Goal: Browse casually: Explore the website without a specific task or goal

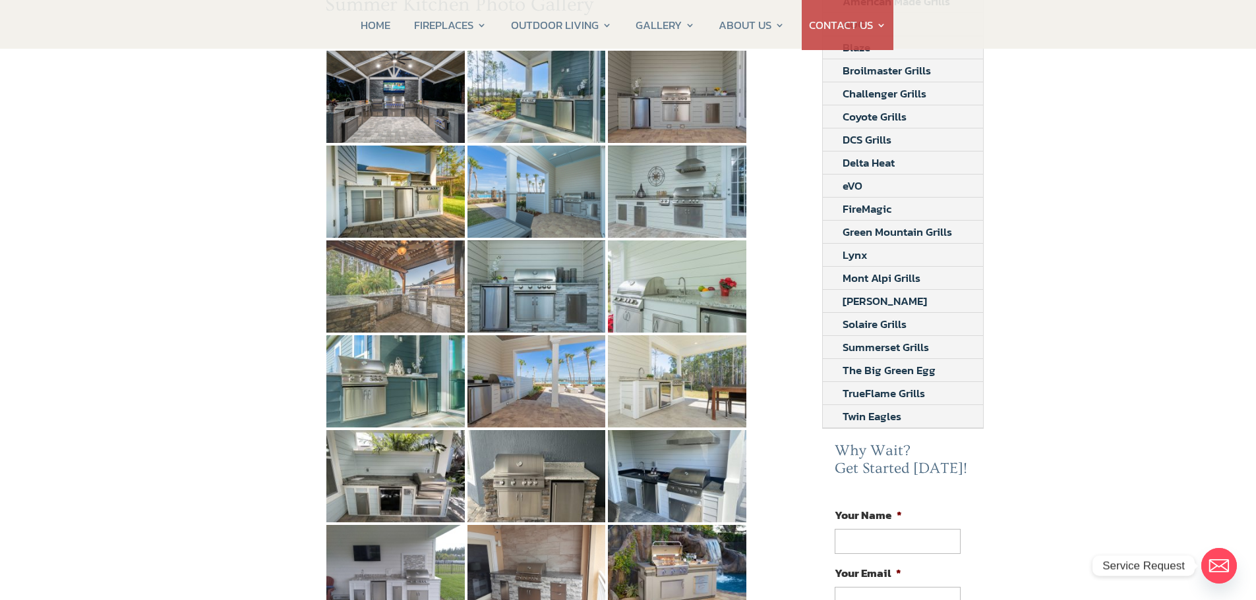
scroll to position [264, 0]
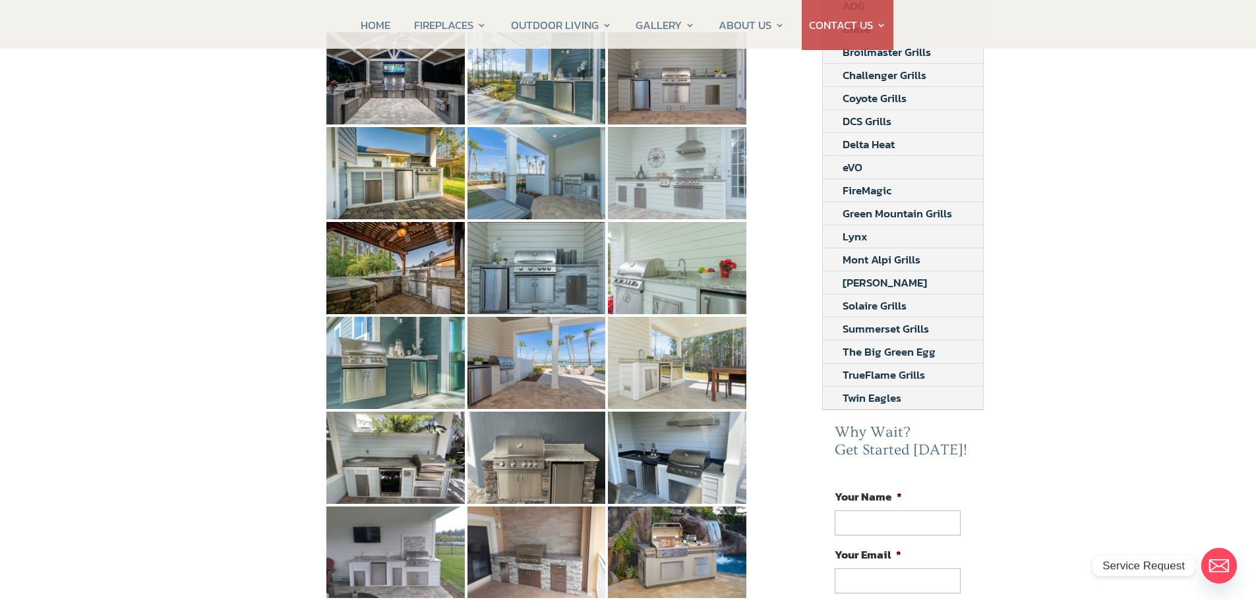
click at [656, 171] on img at bounding box center [677, 173] width 138 height 92
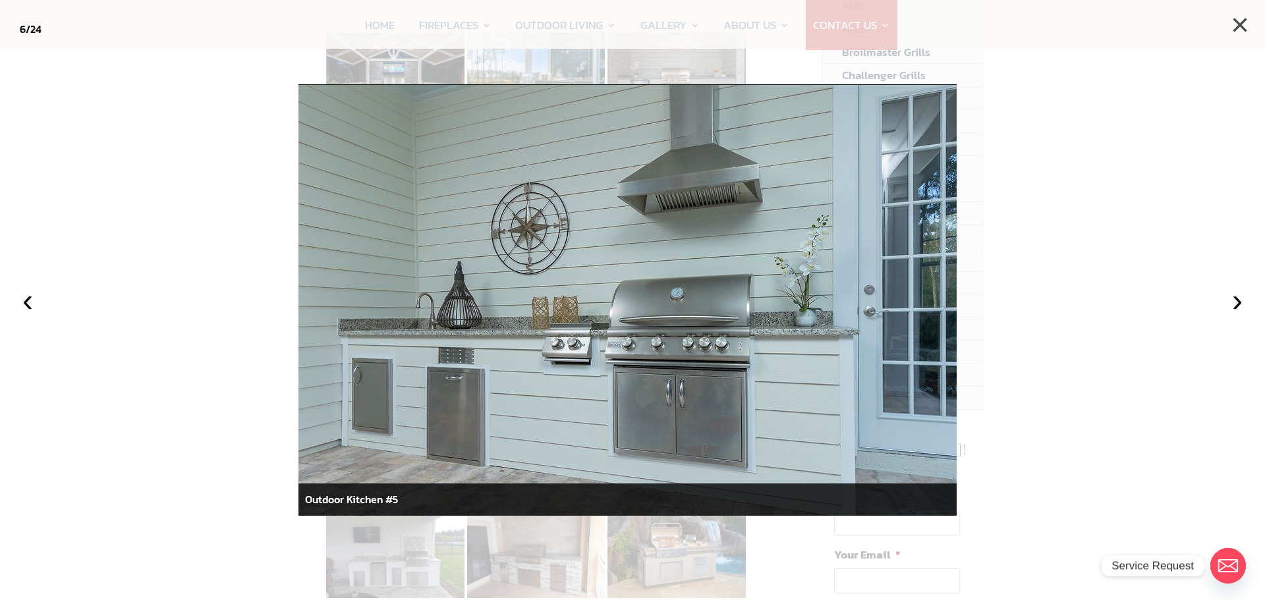
click at [1240, 26] on button "×" at bounding box center [1240, 25] width 29 height 29
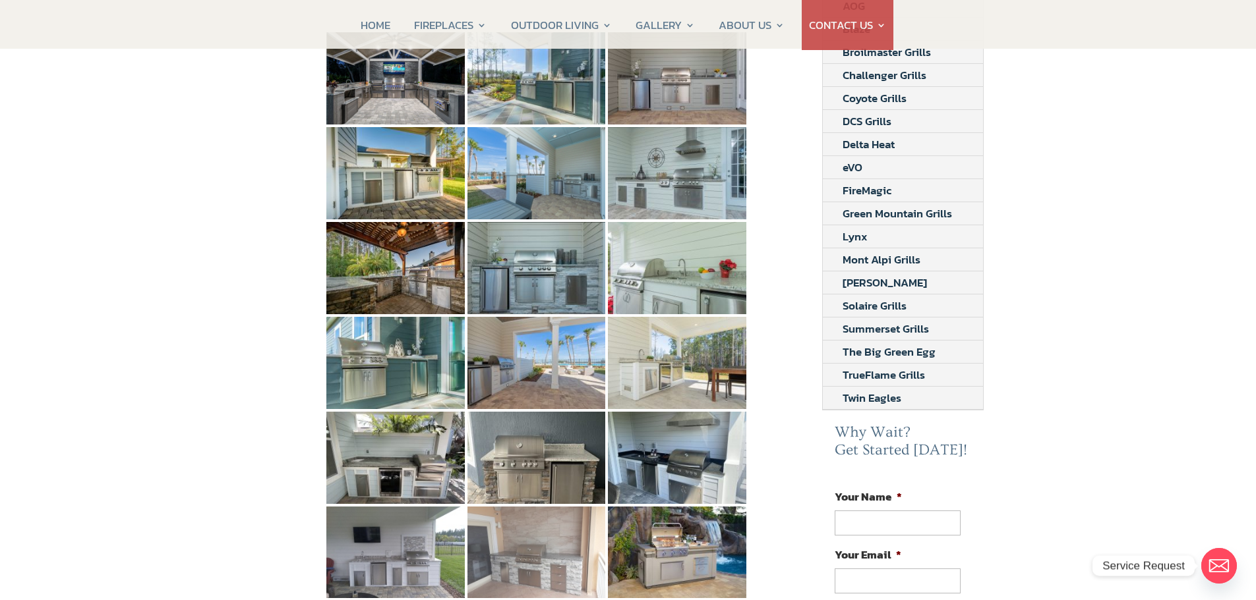
click at [535, 534] on img at bounding box center [536, 553] width 138 height 92
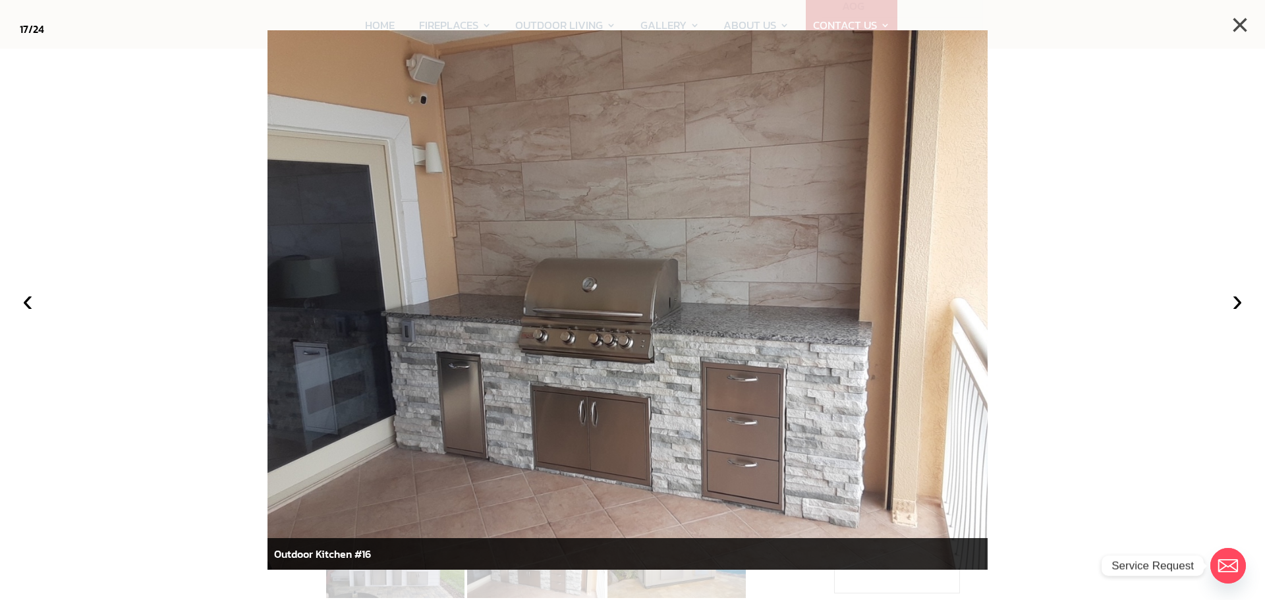
click at [1246, 23] on button "×" at bounding box center [1240, 25] width 29 height 29
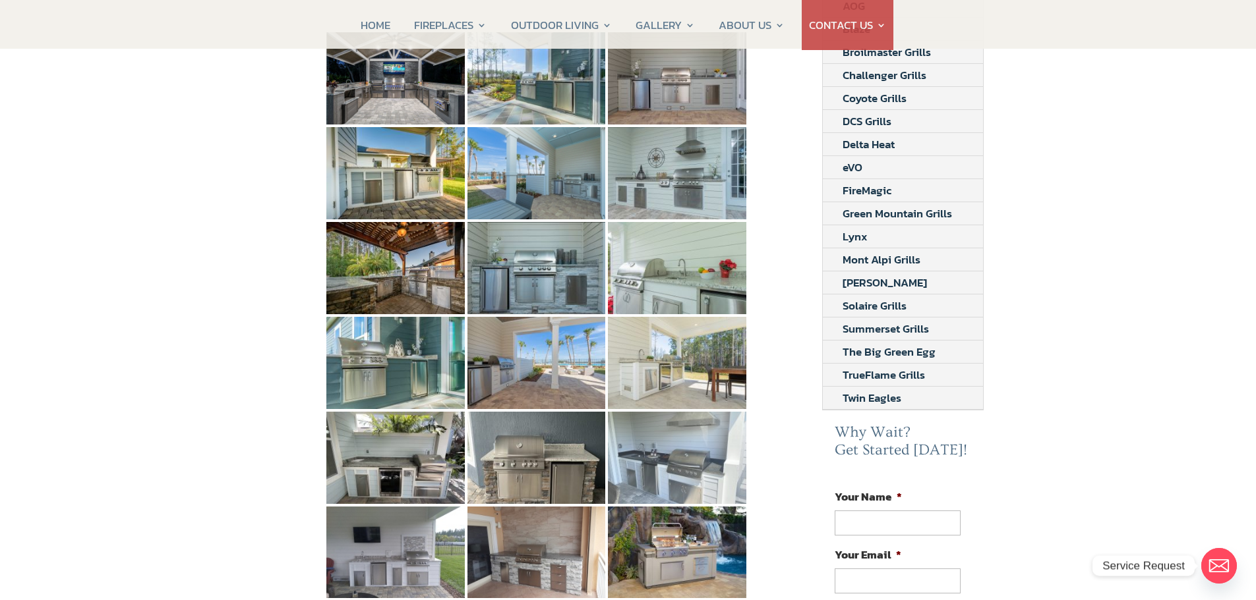
click at [648, 441] on img at bounding box center [677, 458] width 138 height 92
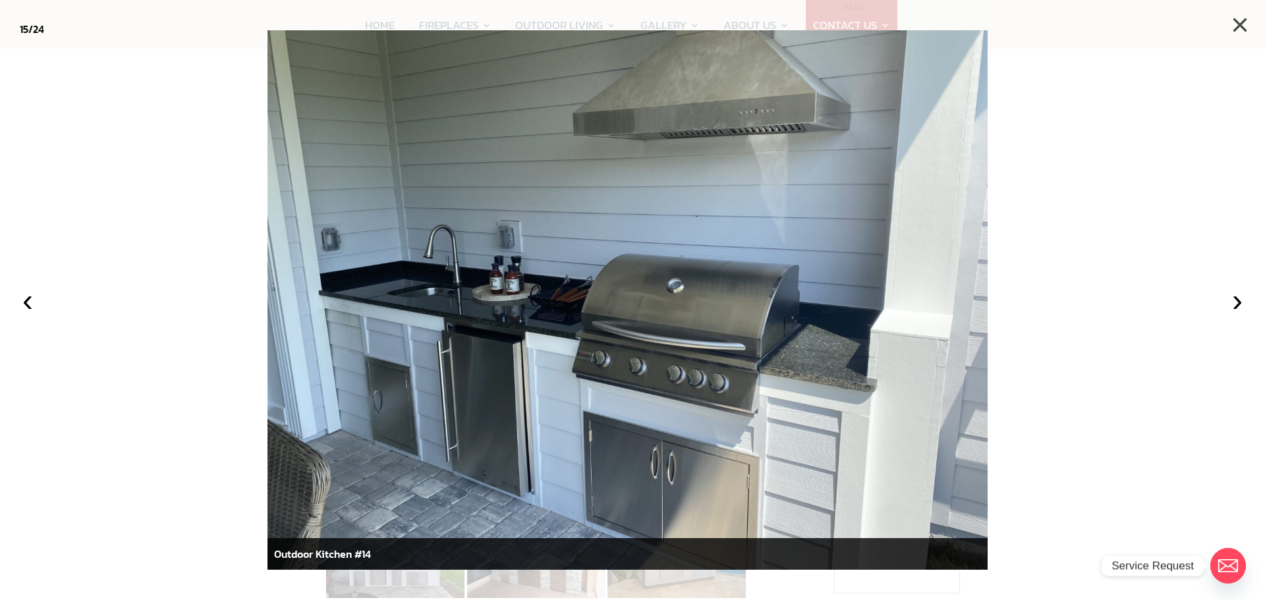
click at [1239, 22] on button "×" at bounding box center [1240, 25] width 29 height 29
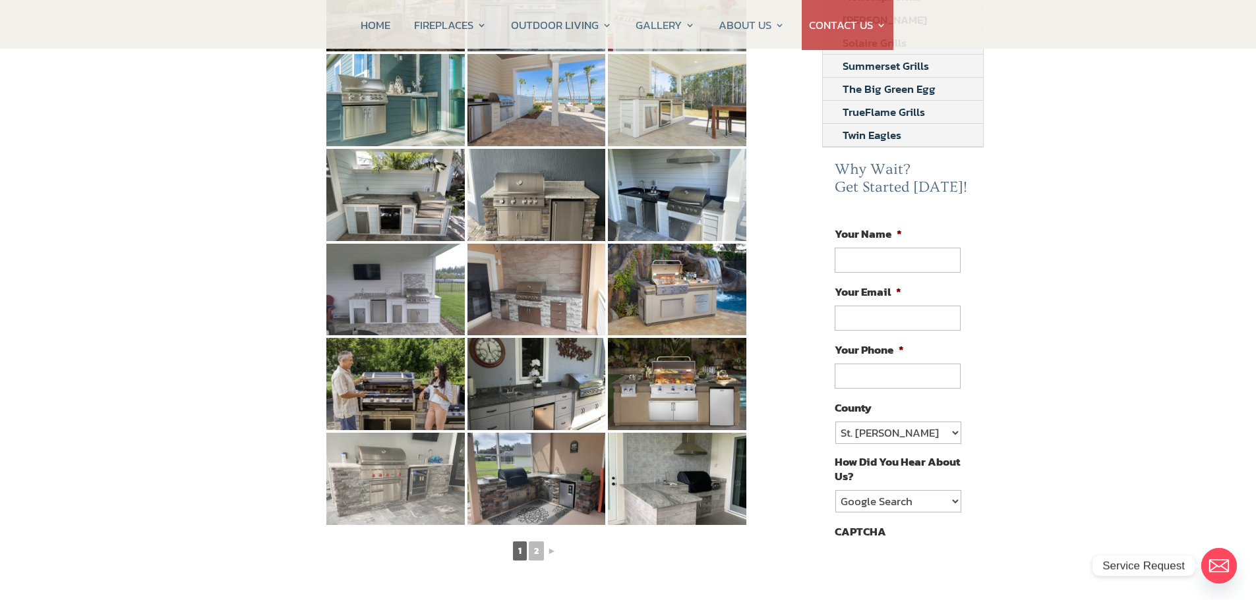
scroll to position [527, 0]
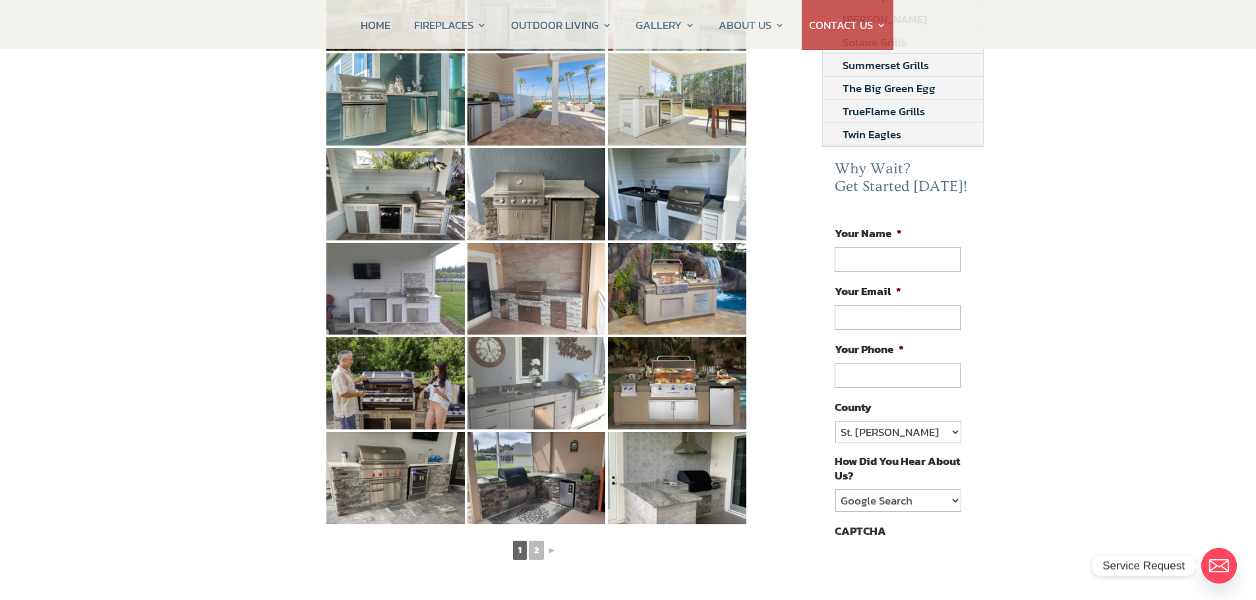
click at [559, 379] on img at bounding box center [536, 383] width 138 height 92
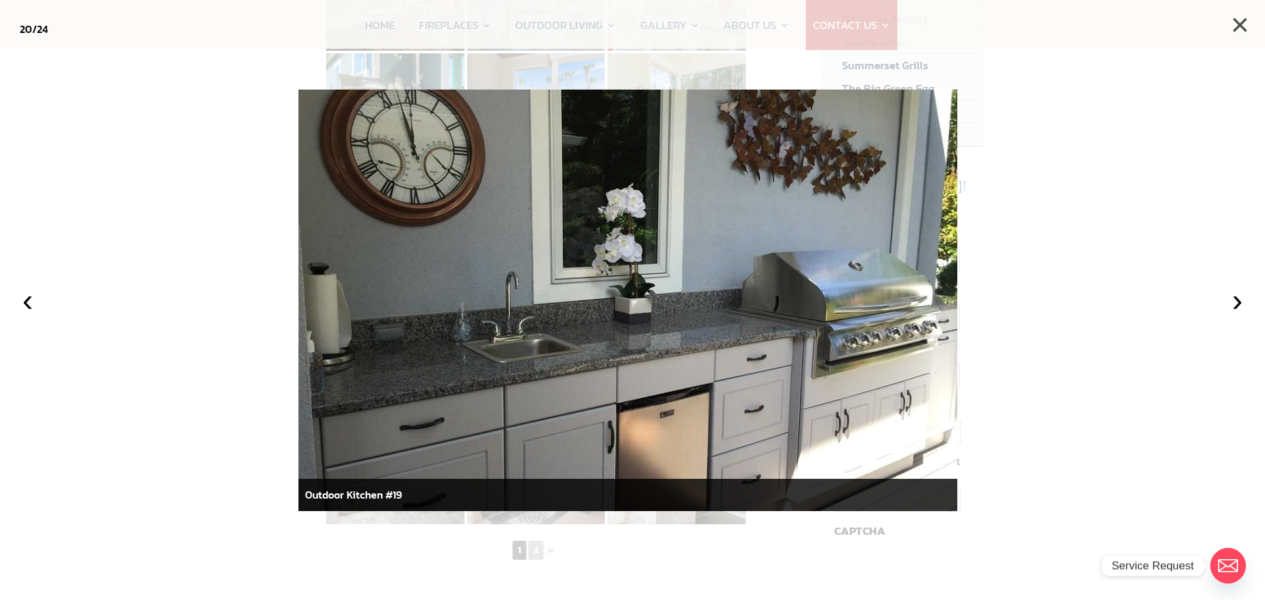
click at [1242, 28] on button "×" at bounding box center [1240, 25] width 29 height 29
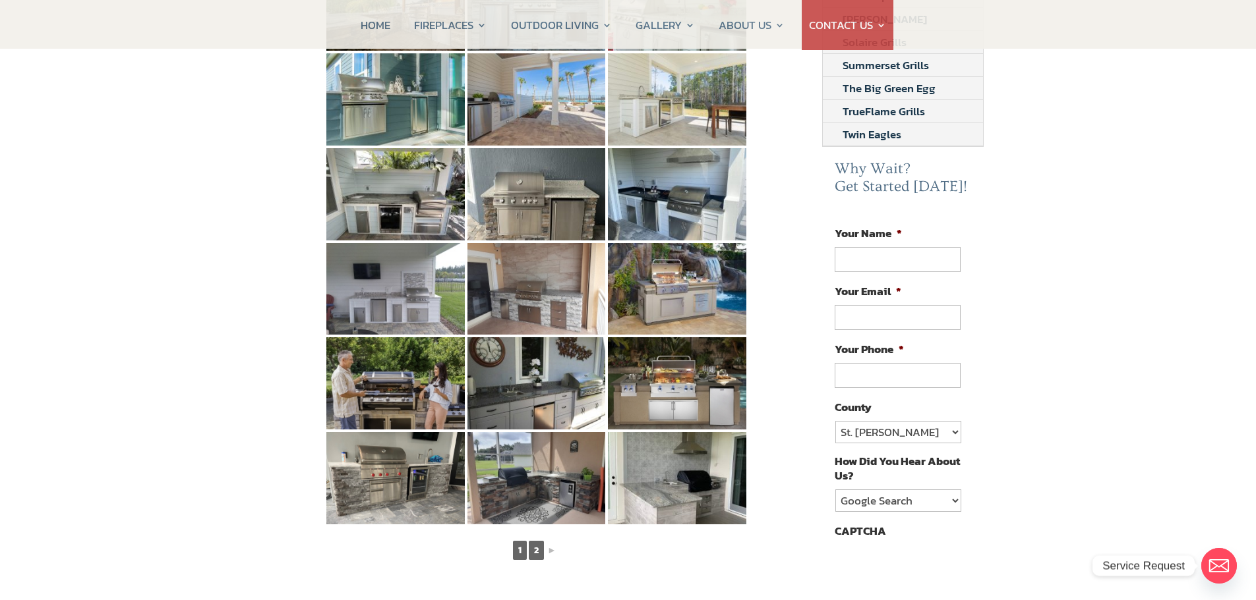
click at [535, 541] on link "2" at bounding box center [536, 550] width 15 height 19
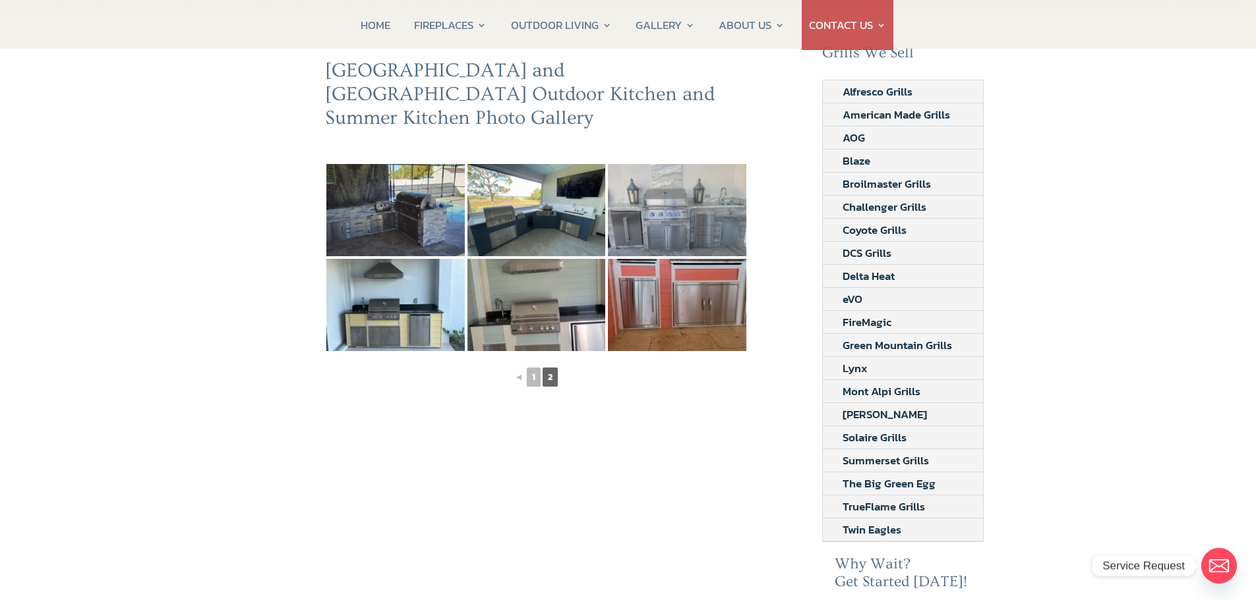
scroll to position [66, 0]
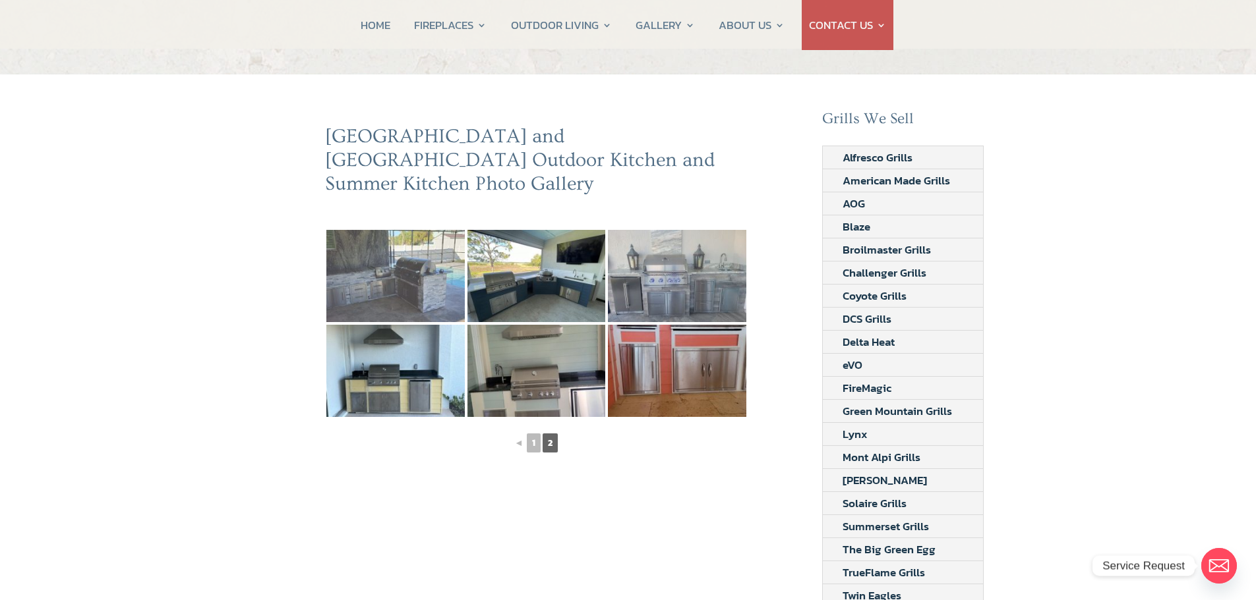
click at [361, 250] on img at bounding box center [395, 276] width 138 height 92
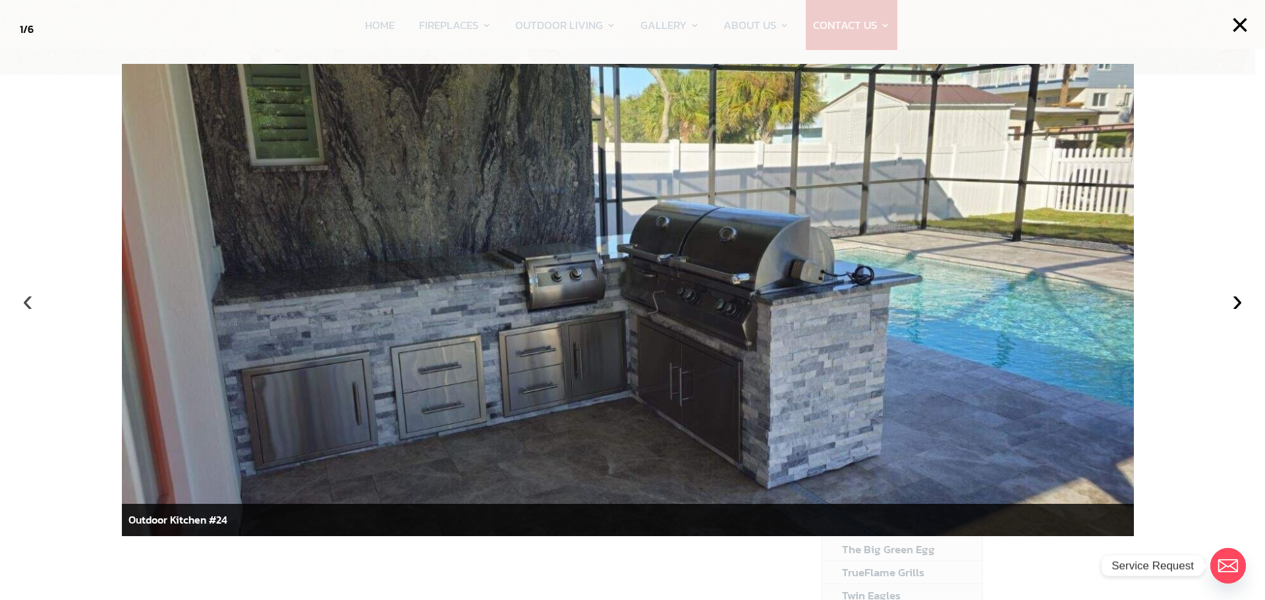
click at [26, 304] on button "‹" at bounding box center [27, 300] width 29 height 29
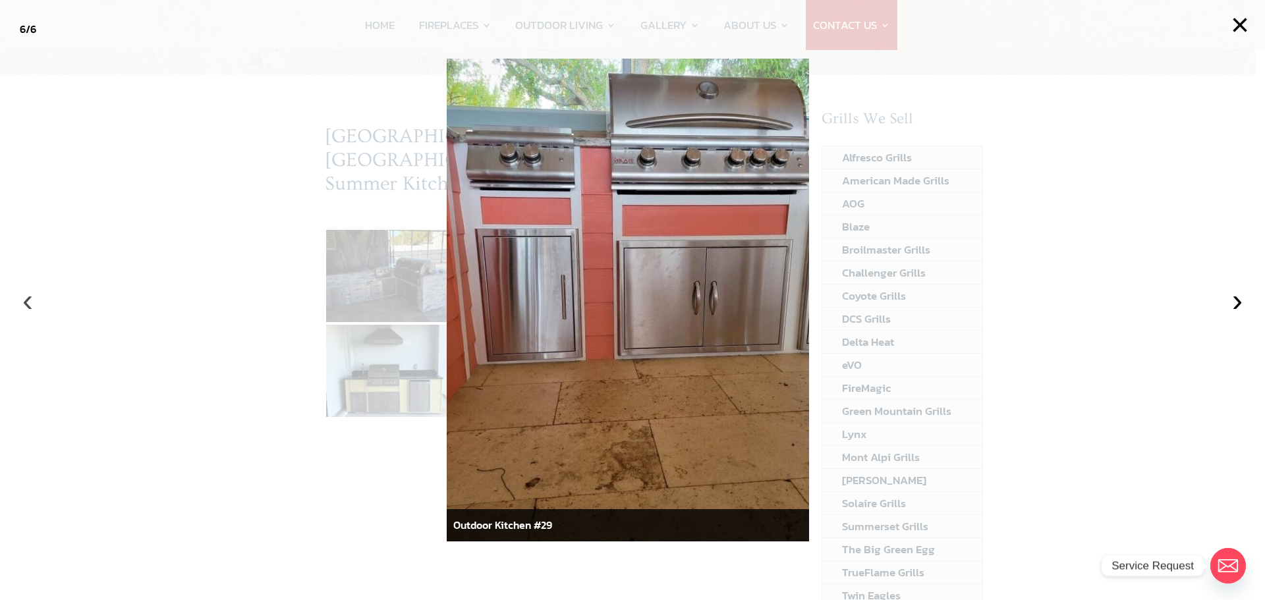
click at [24, 304] on button "‹" at bounding box center [27, 300] width 29 height 29
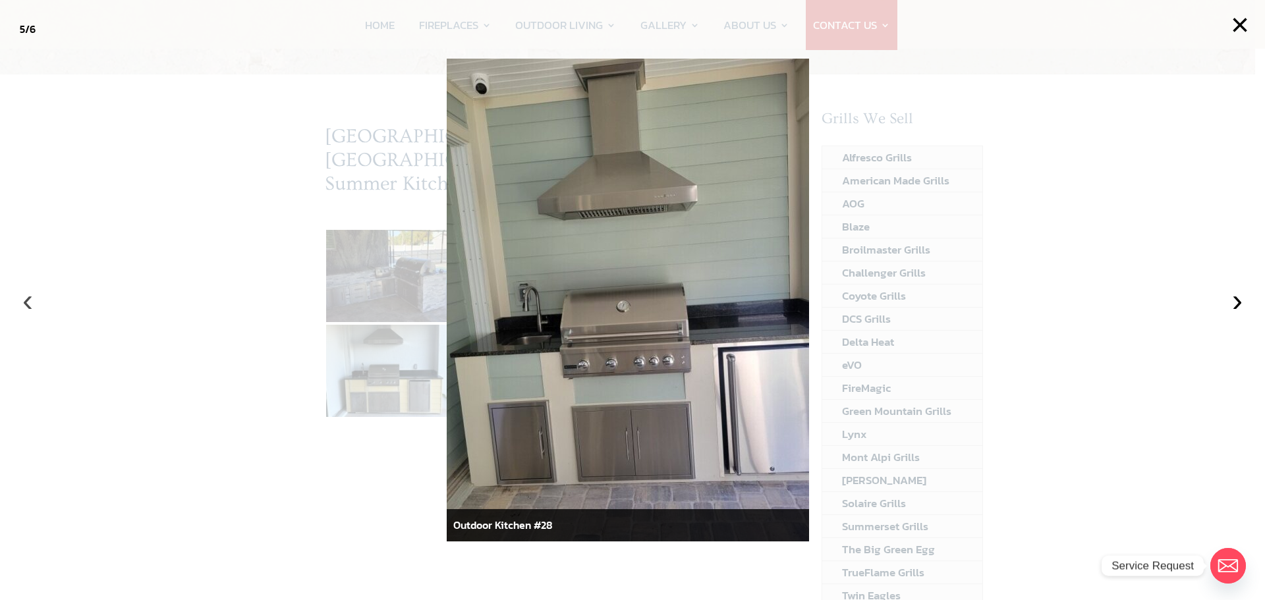
click at [24, 304] on button "‹" at bounding box center [27, 300] width 29 height 29
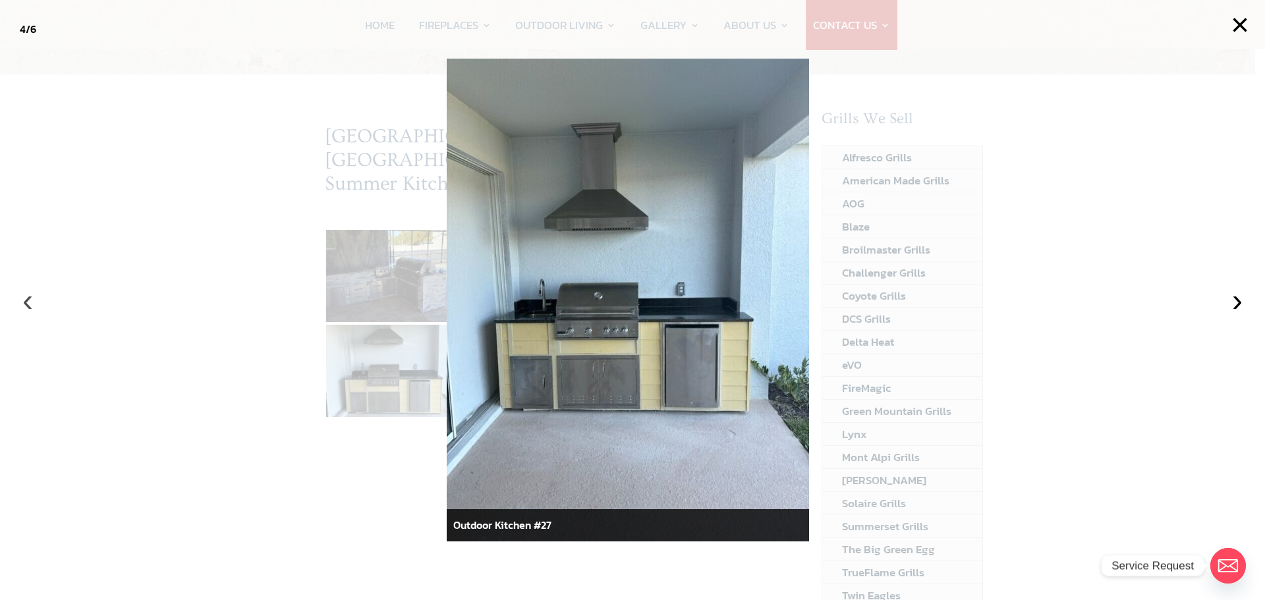
click at [24, 304] on button "‹" at bounding box center [27, 300] width 29 height 29
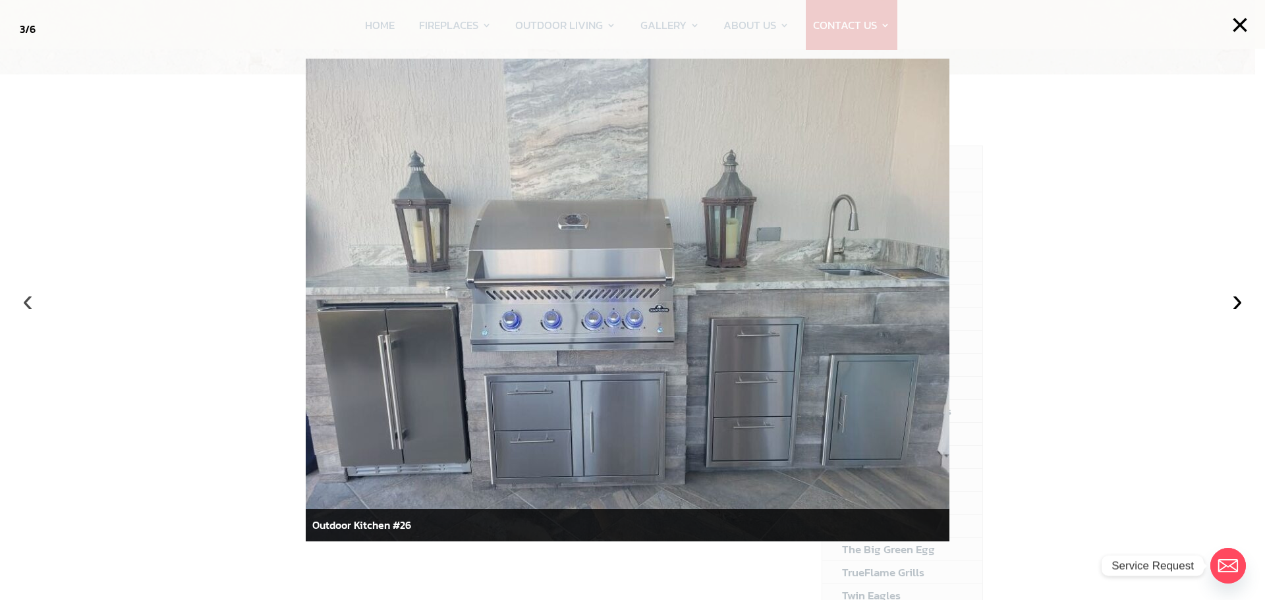
click at [24, 304] on button "‹" at bounding box center [27, 300] width 29 height 29
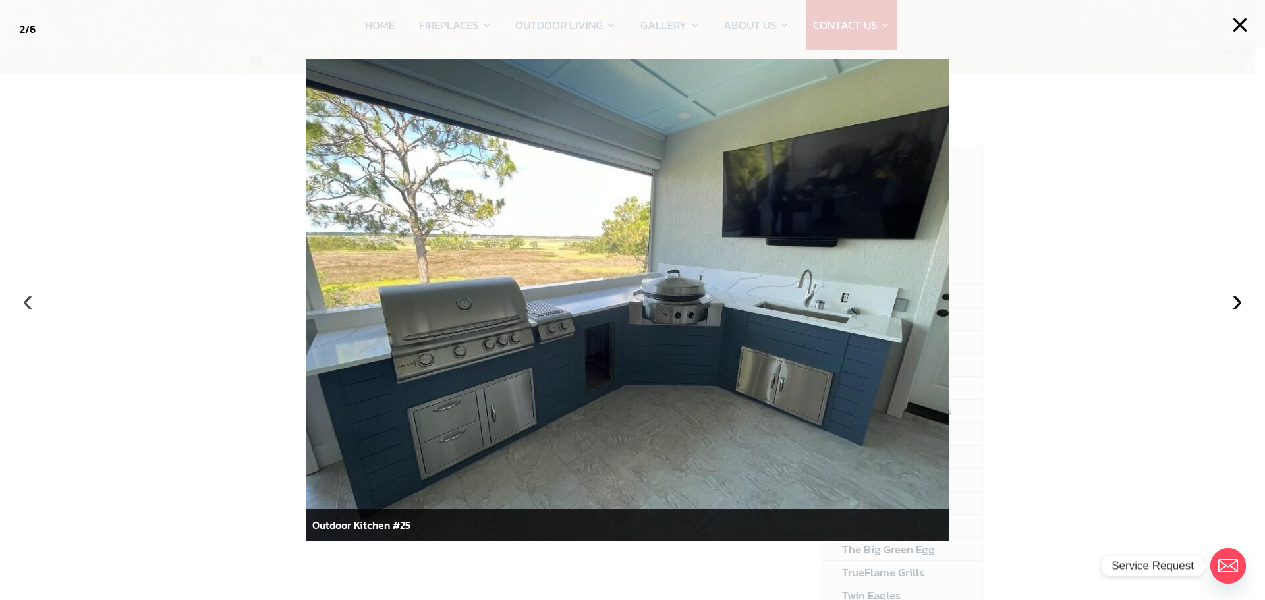
click at [24, 304] on button "‹" at bounding box center [27, 300] width 29 height 29
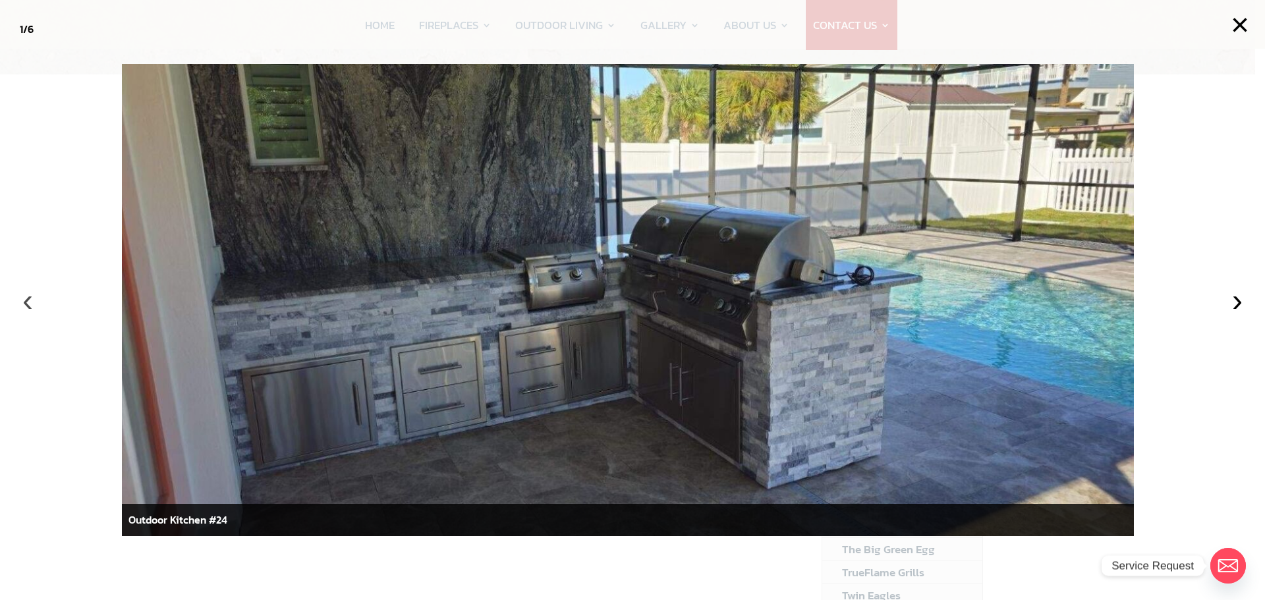
click at [24, 304] on button "‹" at bounding box center [27, 300] width 29 height 29
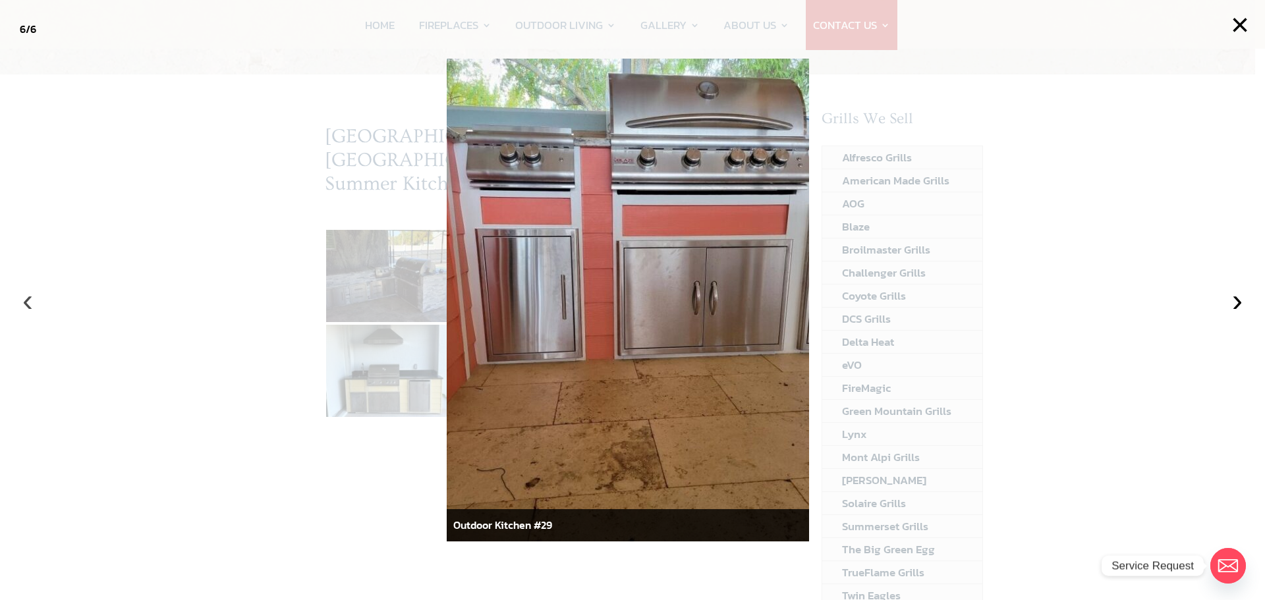
click at [24, 304] on button "‹" at bounding box center [27, 300] width 29 height 29
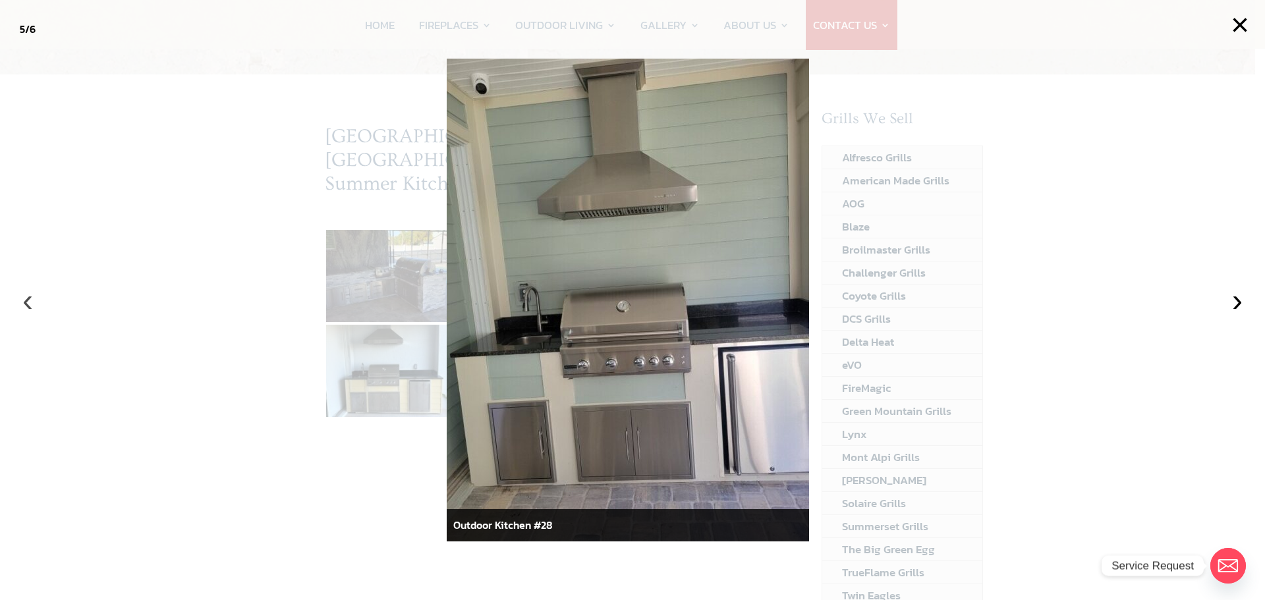
click at [24, 304] on button "‹" at bounding box center [27, 300] width 29 height 29
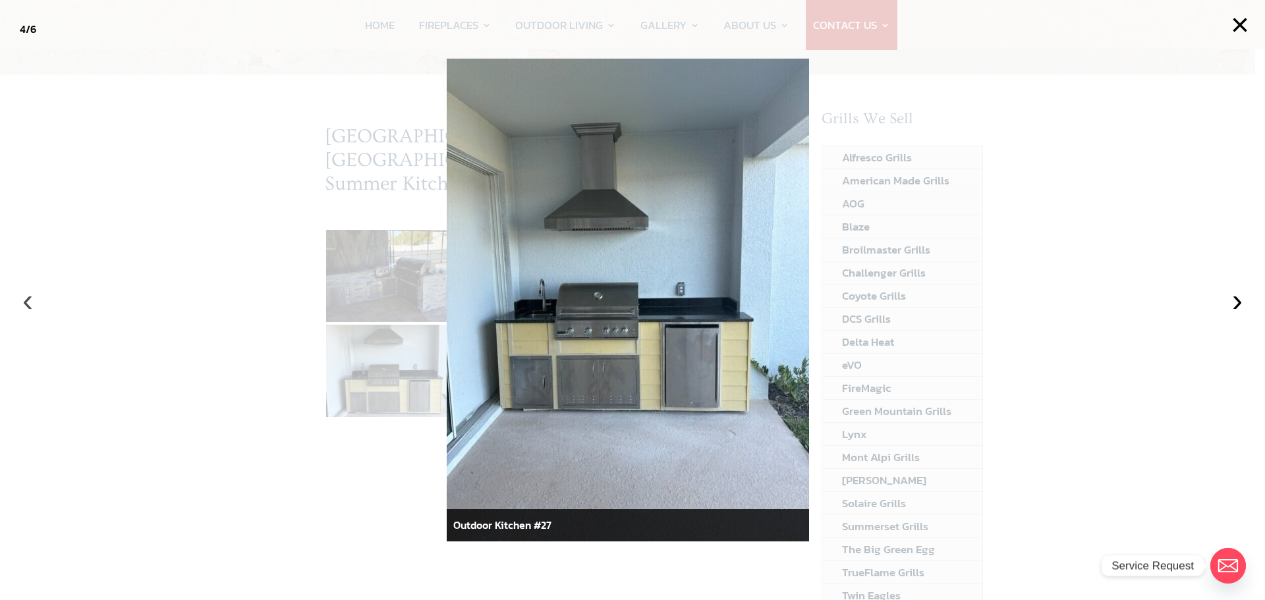
click at [24, 304] on button "‹" at bounding box center [27, 300] width 29 height 29
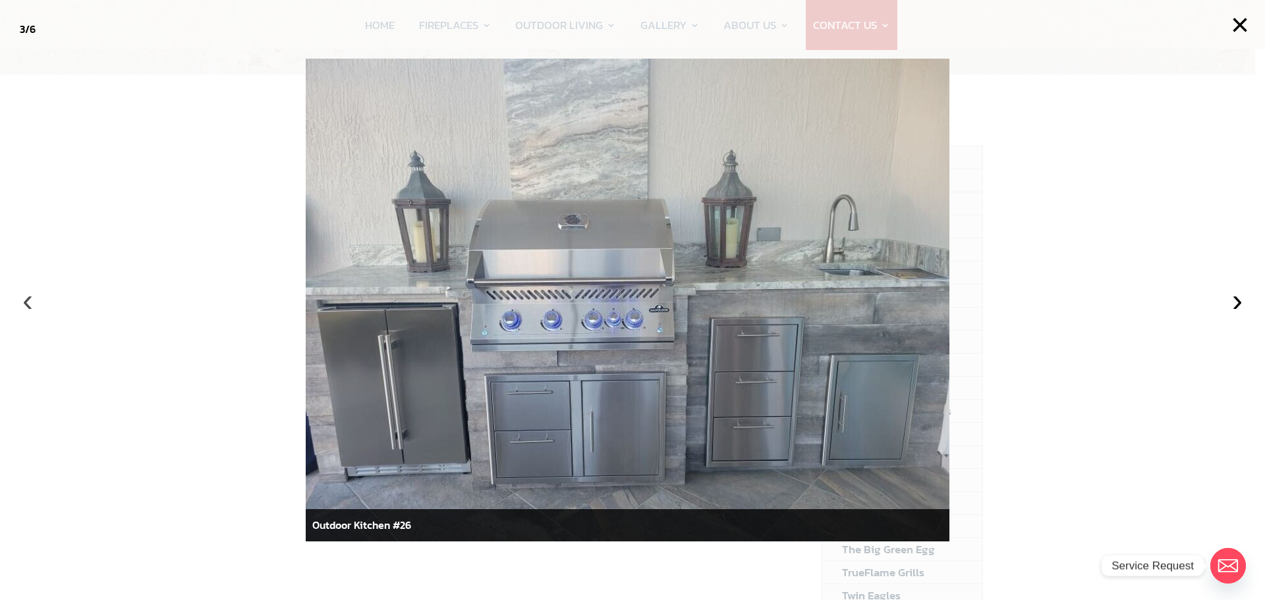
click at [24, 304] on button "‹" at bounding box center [27, 300] width 29 height 29
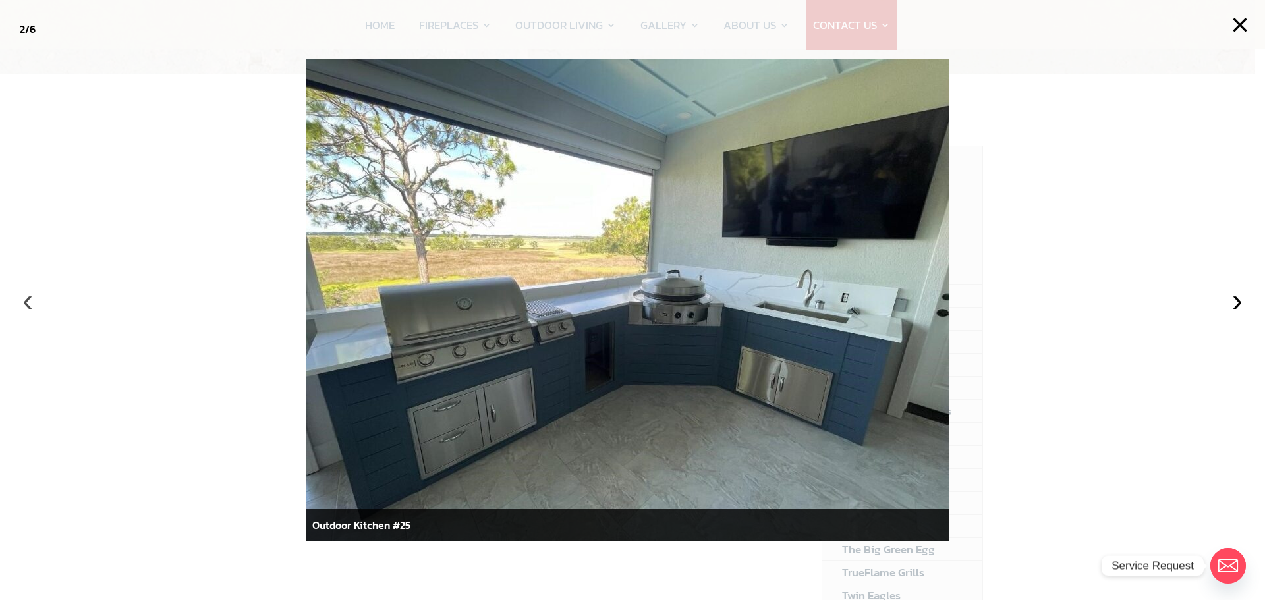
click at [24, 304] on button "‹" at bounding box center [27, 300] width 29 height 29
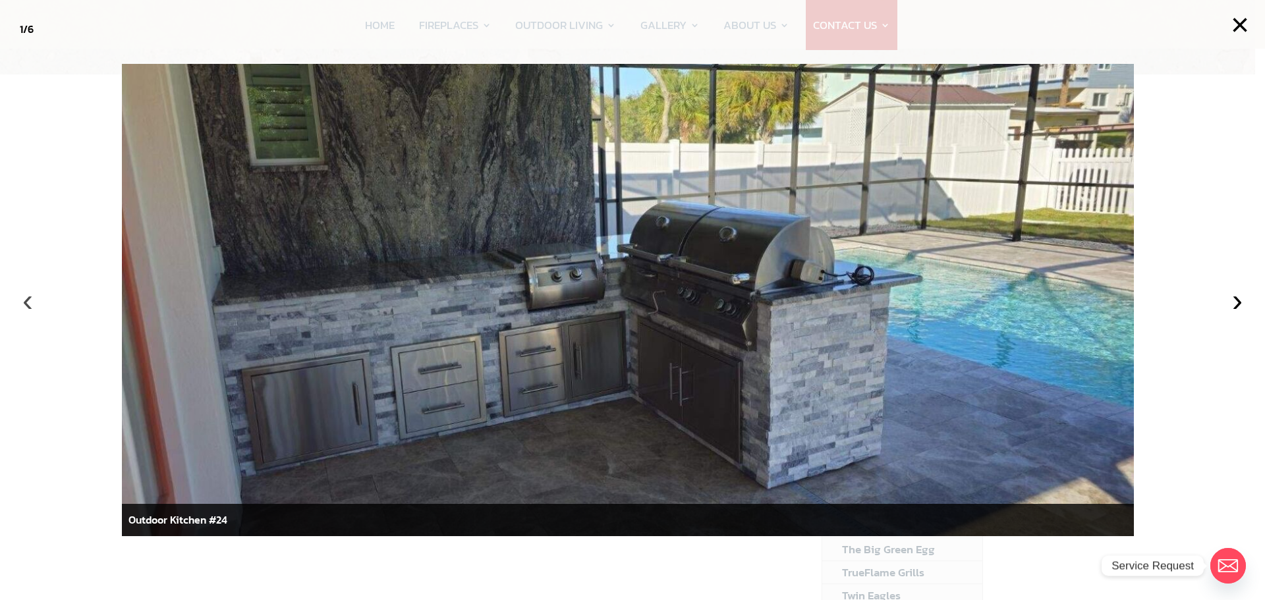
click at [24, 304] on button "‹" at bounding box center [27, 300] width 29 height 29
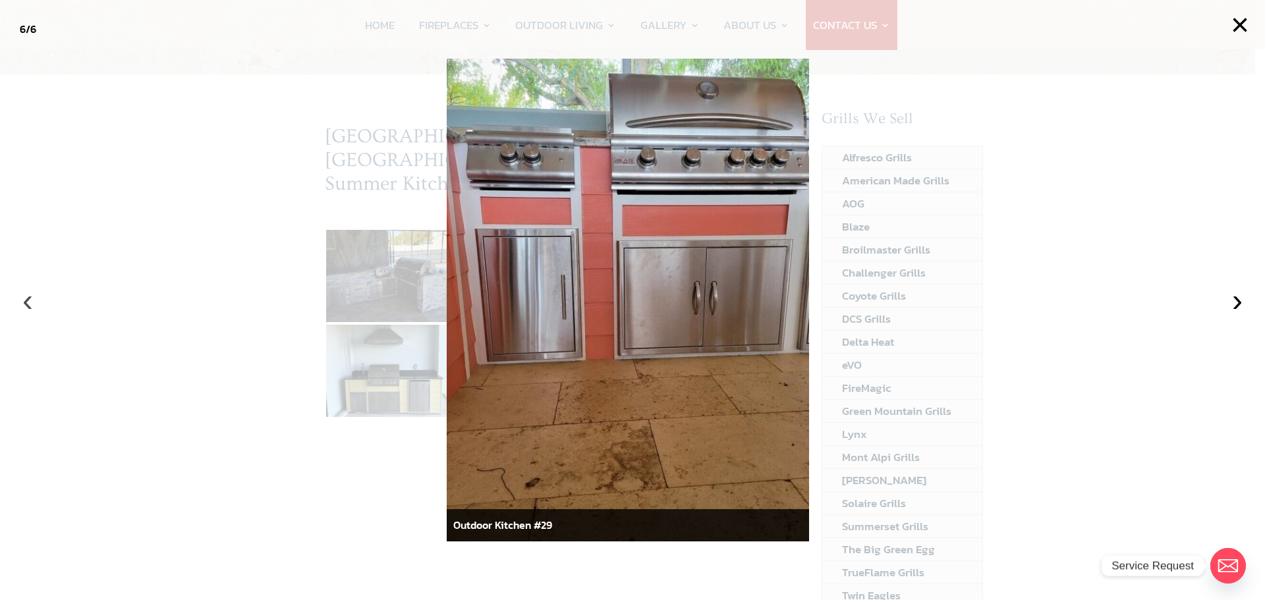
click at [24, 304] on button "‹" at bounding box center [27, 300] width 29 height 29
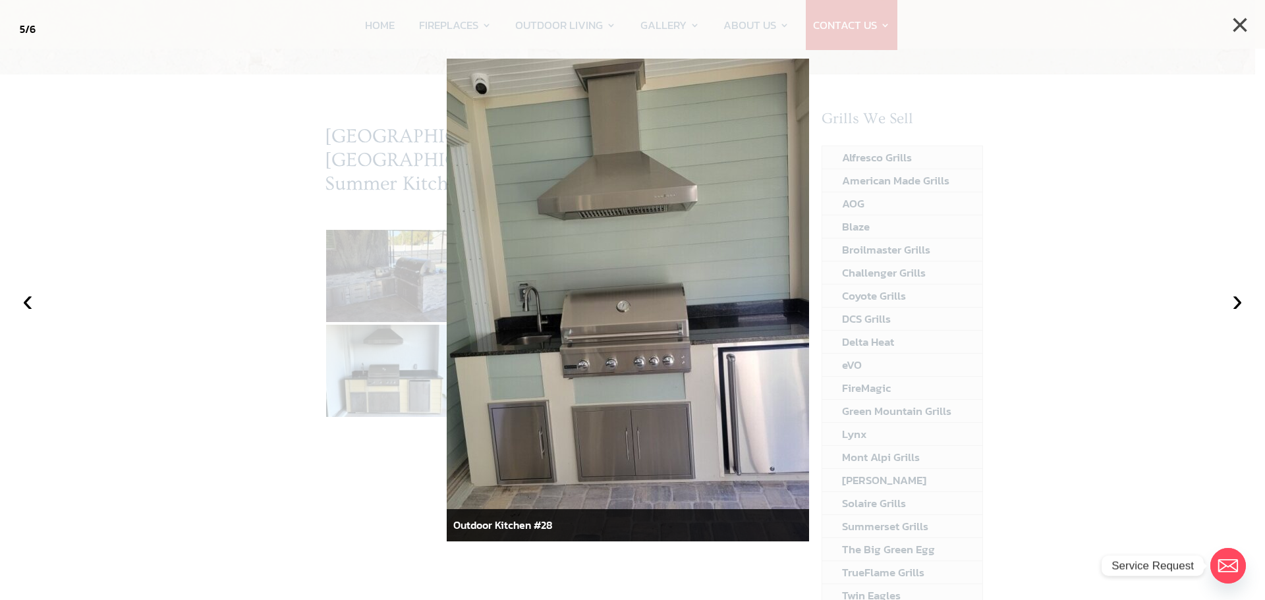
click at [1245, 24] on button "×" at bounding box center [1240, 25] width 29 height 29
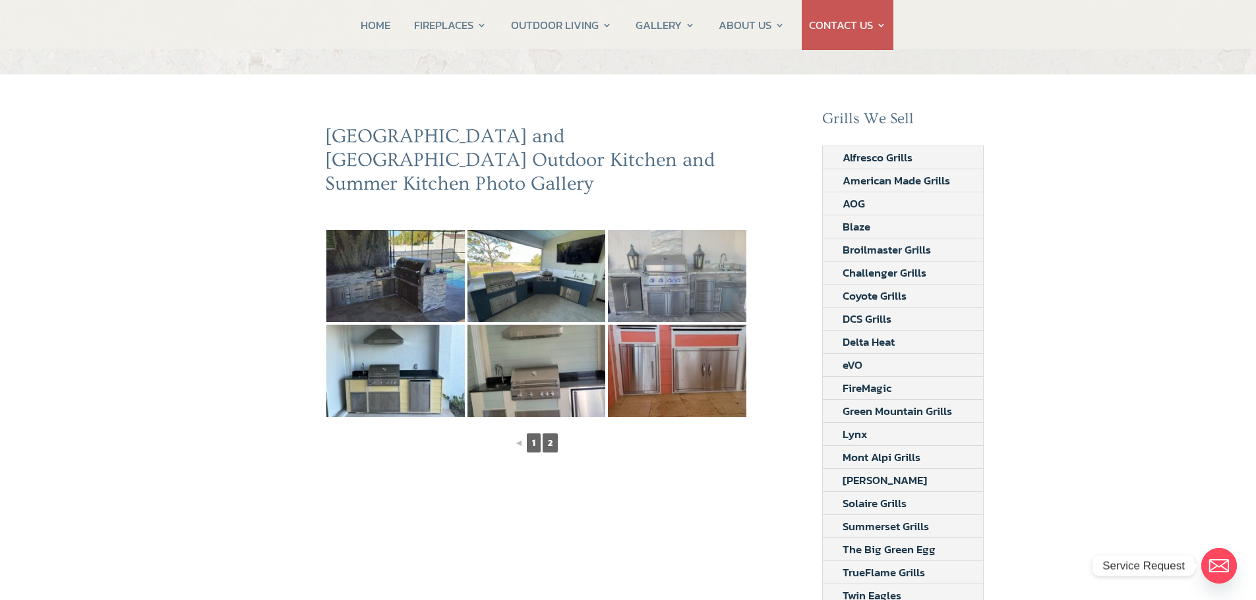
click at [531, 434] on link "1" at bounding box center [534, 443] width 14 height 19
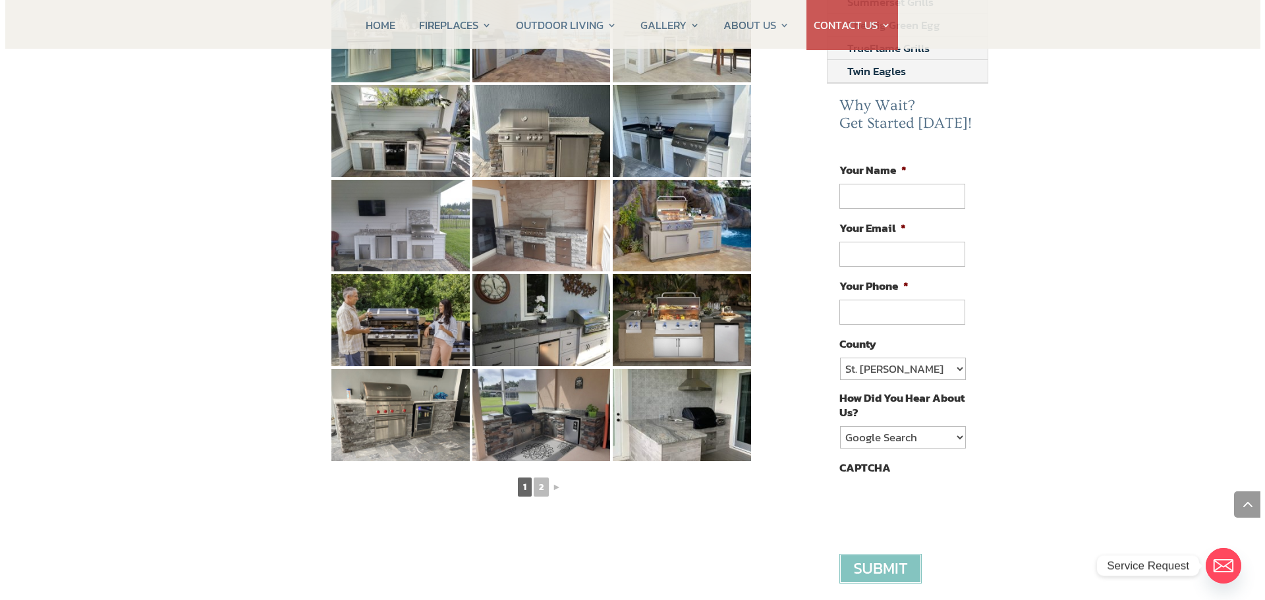
scroll to position [593, 0]
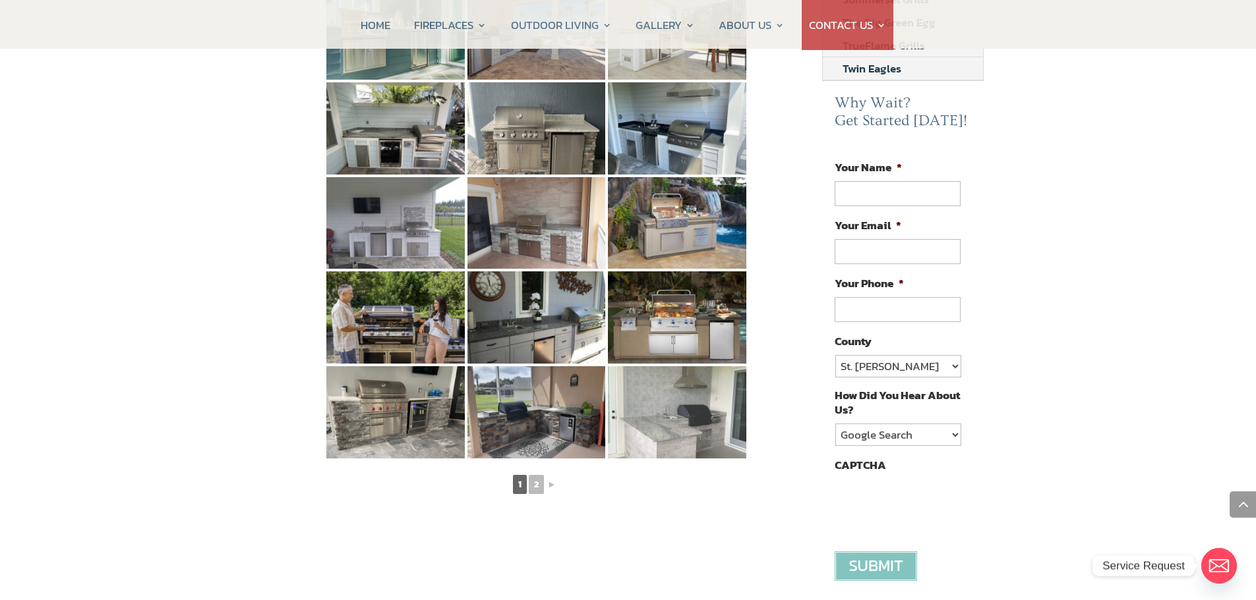
click at [678, 414] on img at bounding box center [677, 412] width 138 height 92
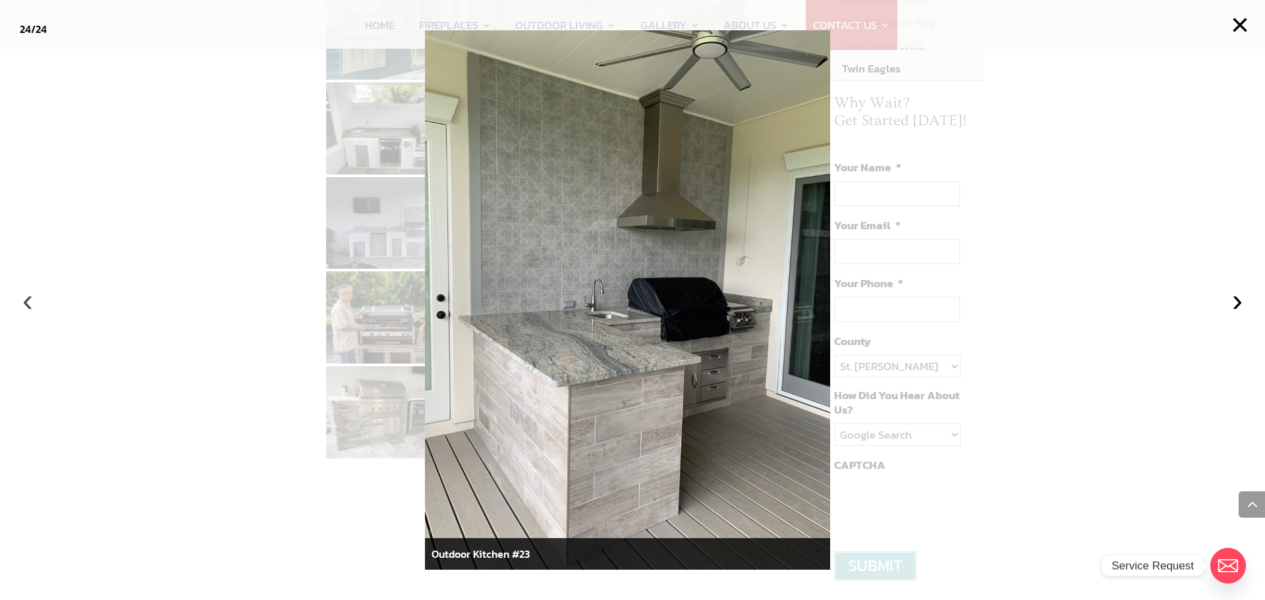
click at [29, 303] on button "‹" at bounding box center [27, 300] width 29 height 29
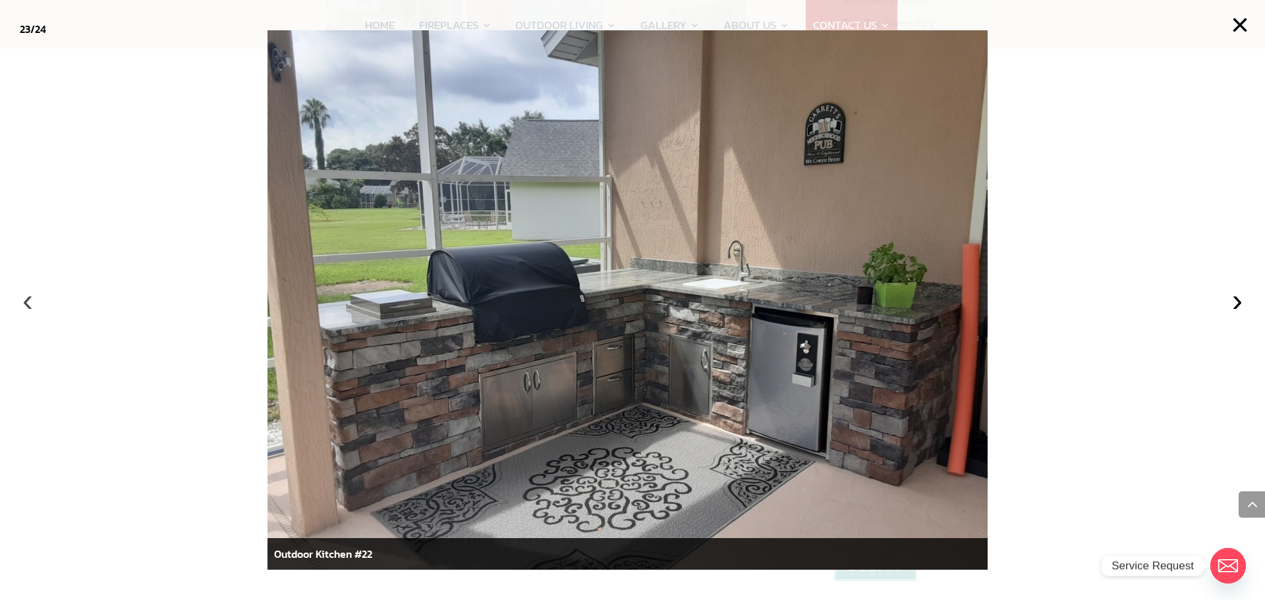
click at [30, 303] on button "‹" at bounding box center [27, 300] width 29 height 29
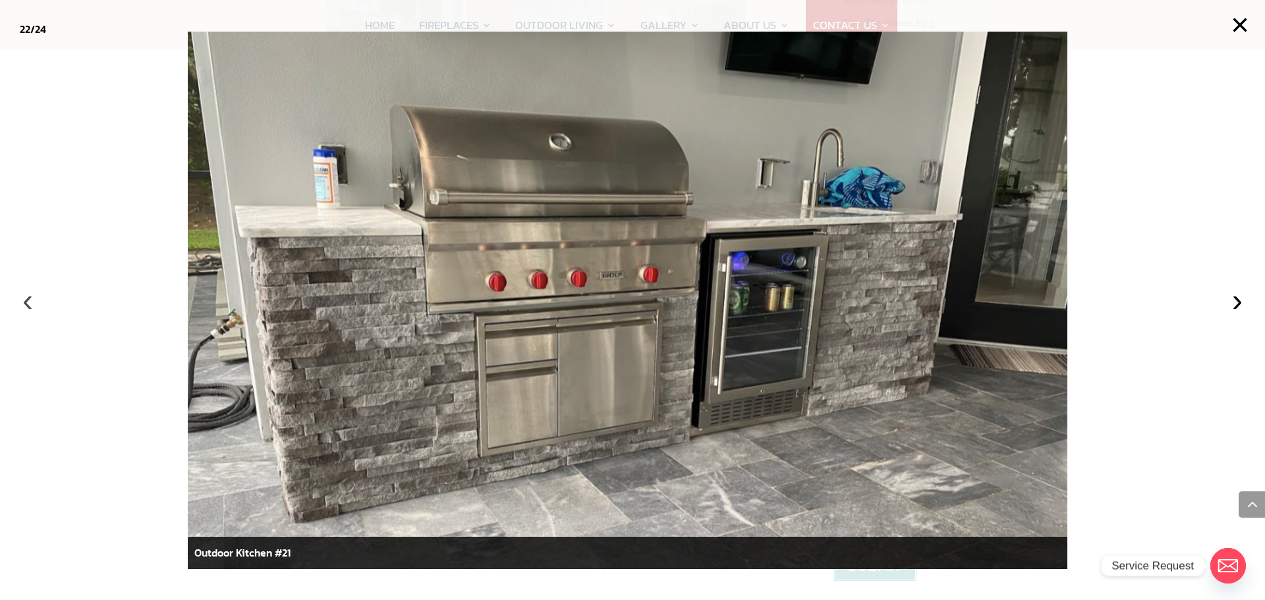
click at [30, 303] on button "‹" at bounding box center [27, 300] width 29 height 29
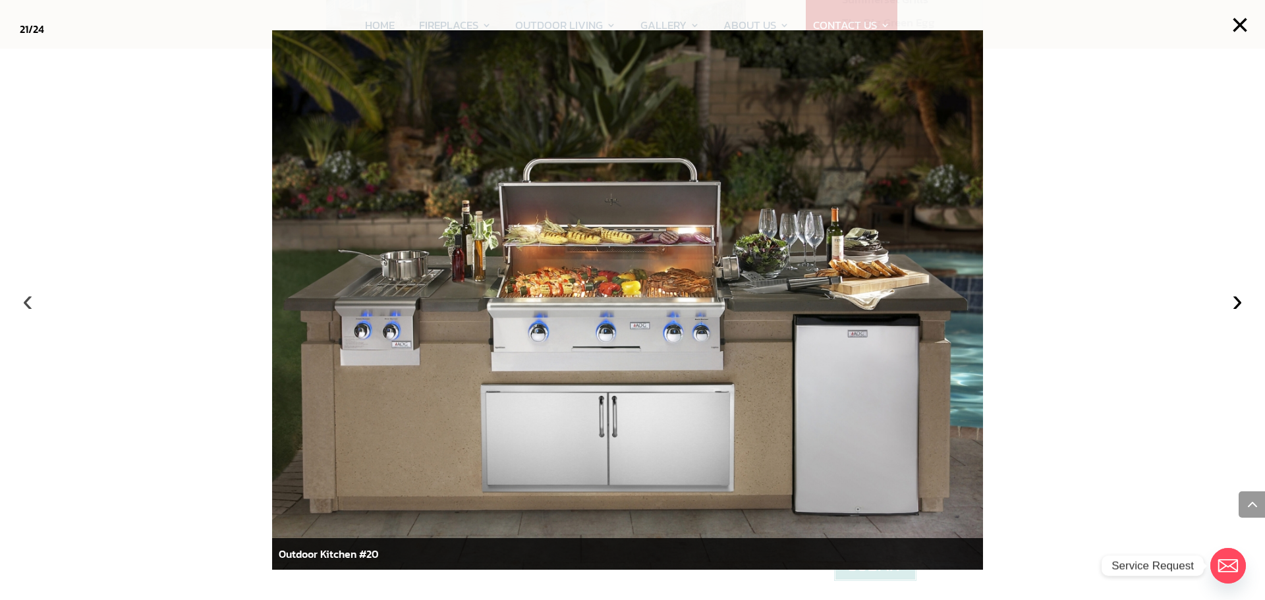
click at [30, 303] on button "‹" at bounding box center [27, 300] width 29 height 29
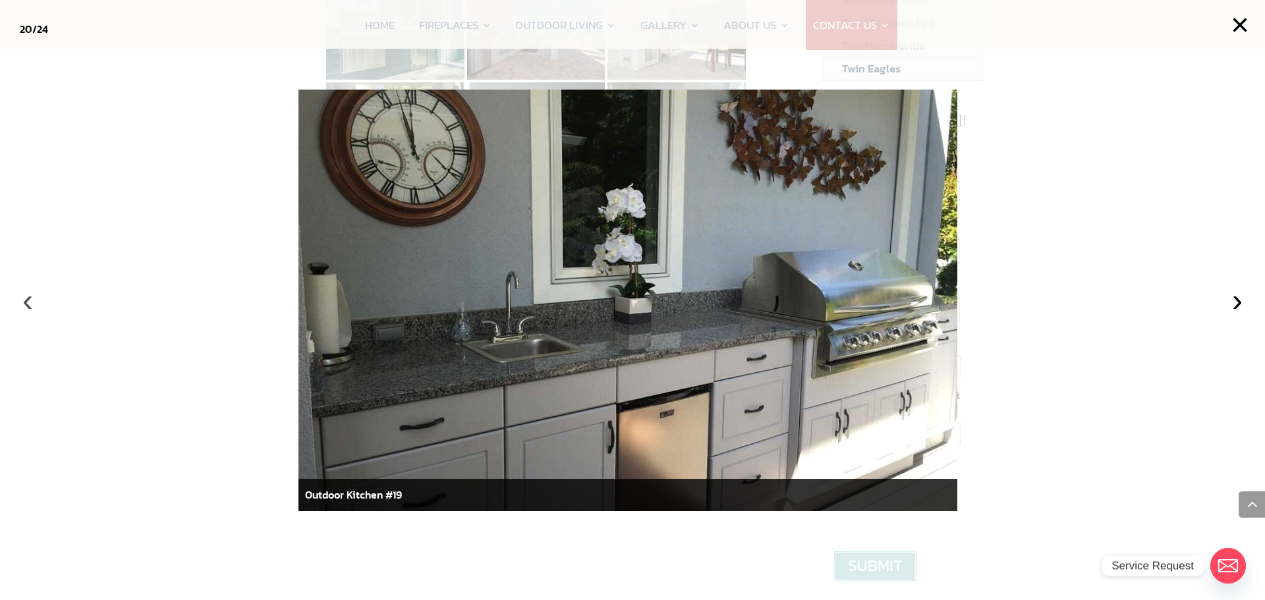
click at [30, 303] on button "‹" at bounding box center [27, 300] width 29 height 29
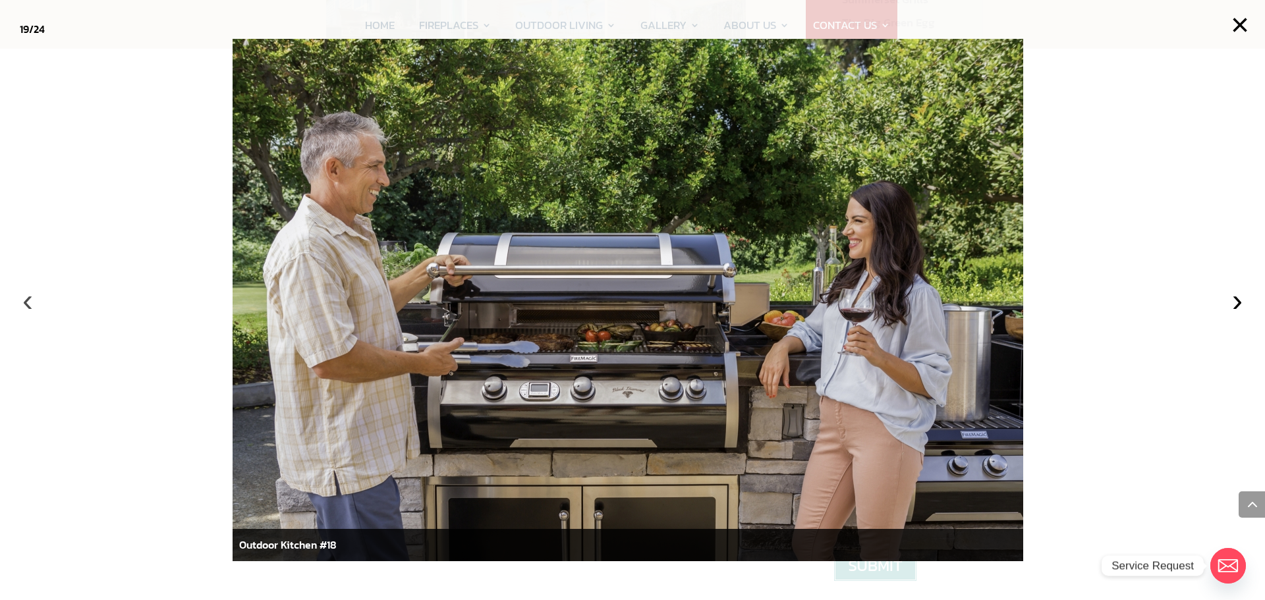
click at [30, 303] on button "‹" at bounding box center [27, 300] width 29 height 29
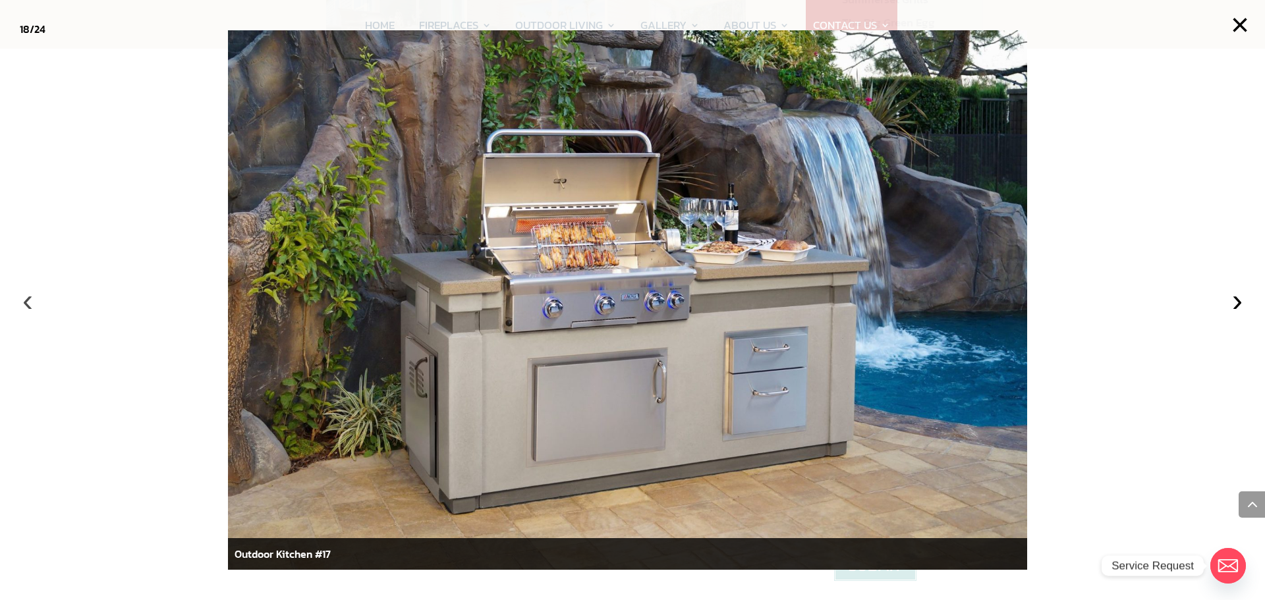
click at [30, 303] on button "‹" at bounding box center [27, 300] width 29 height 29
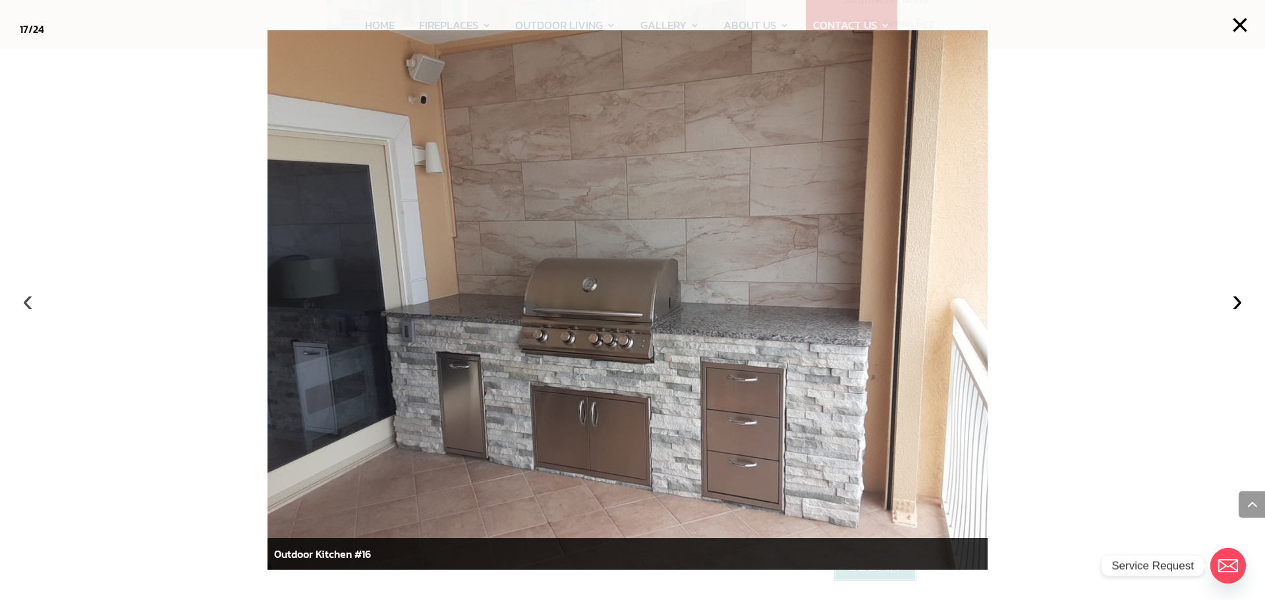
click at [30, 303] on button "‹" at bounding box center [27, 300] width 29 height 29
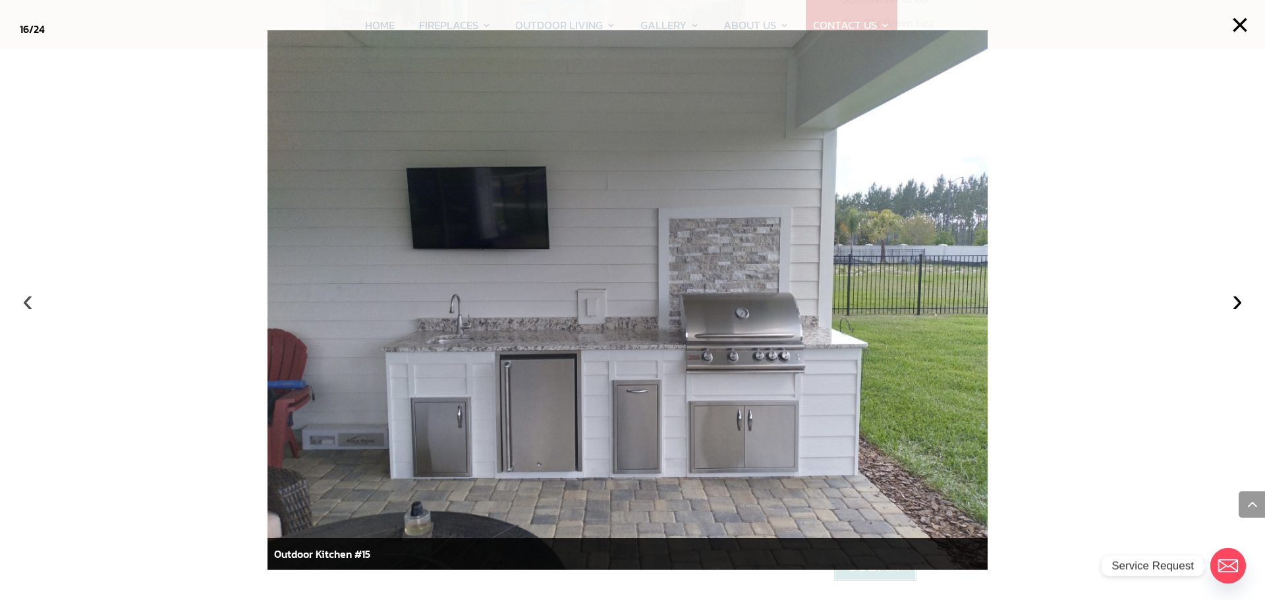
click at [30, 303] on button "‹" at bounding box center [27, 300] width 29 height 29
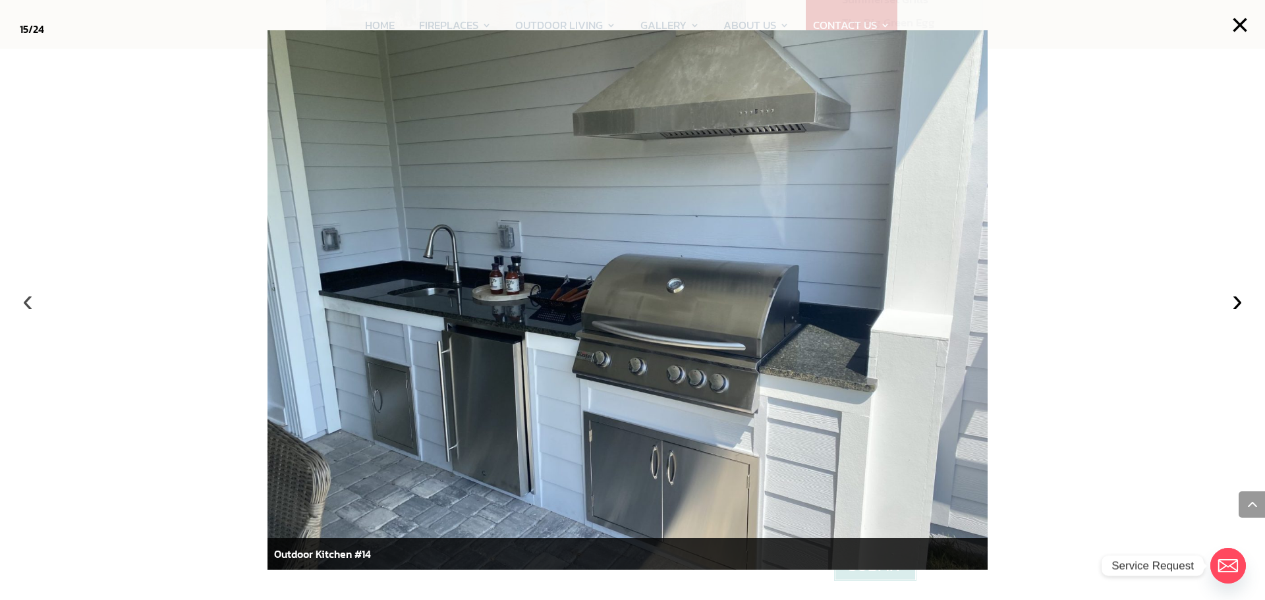
click at [30, 303] on button "‹" at bounding box center [27, 300] width 29 height 29
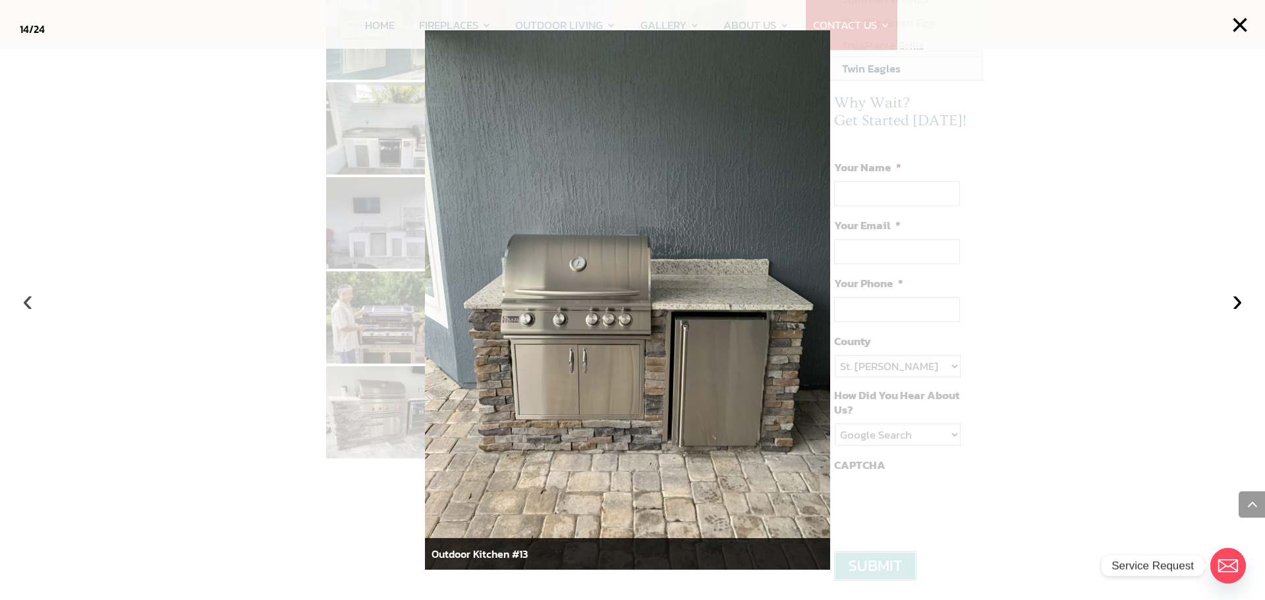
click at [30, 303] on button "‹" at bounding box center [27, 300] width 29 height 29
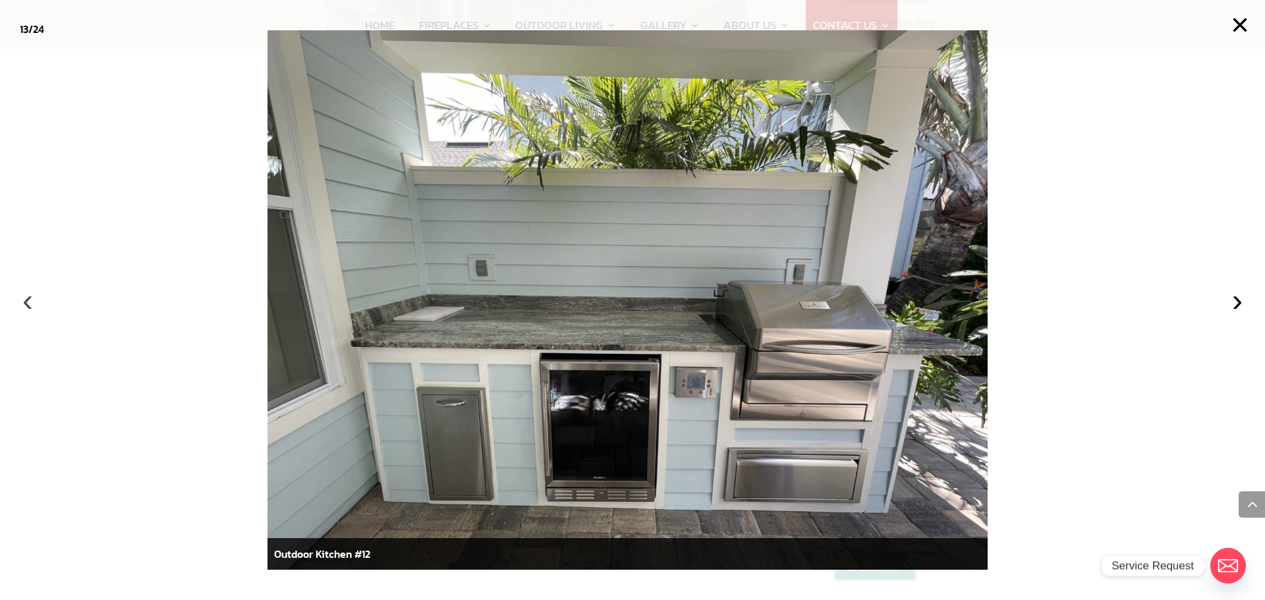
click at [30, 303] on button "‹" at bounding box center [27, 300] width 29 height 29
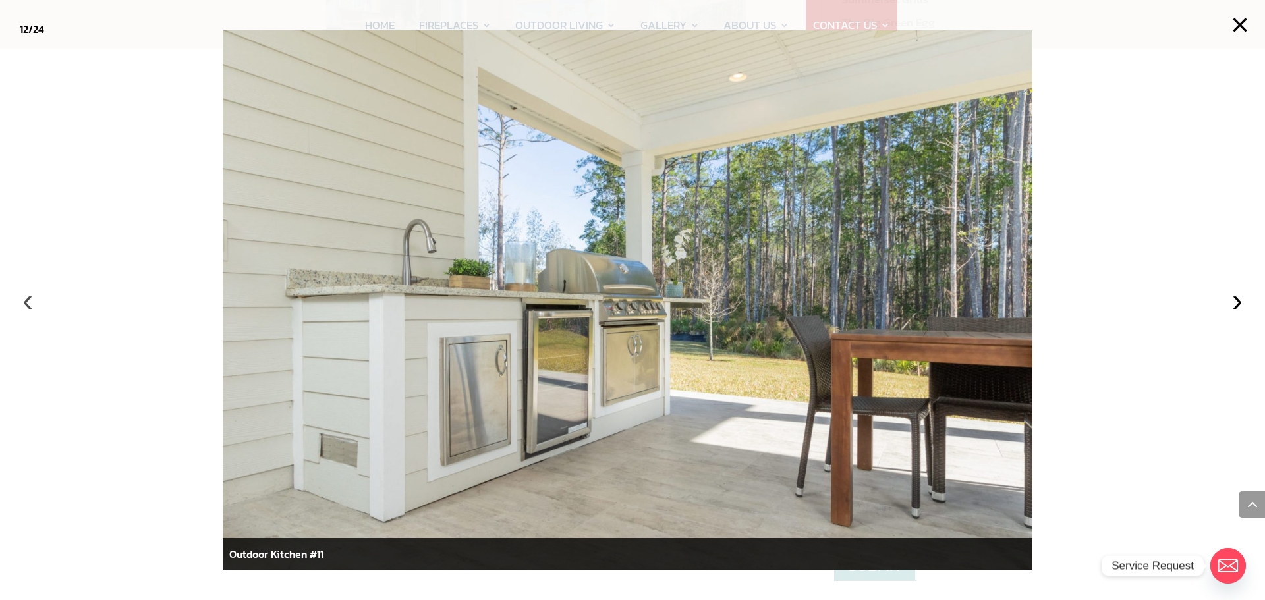
click at [30, 303] on button "‹" at bounding box center [27, 300] width 29 height 29
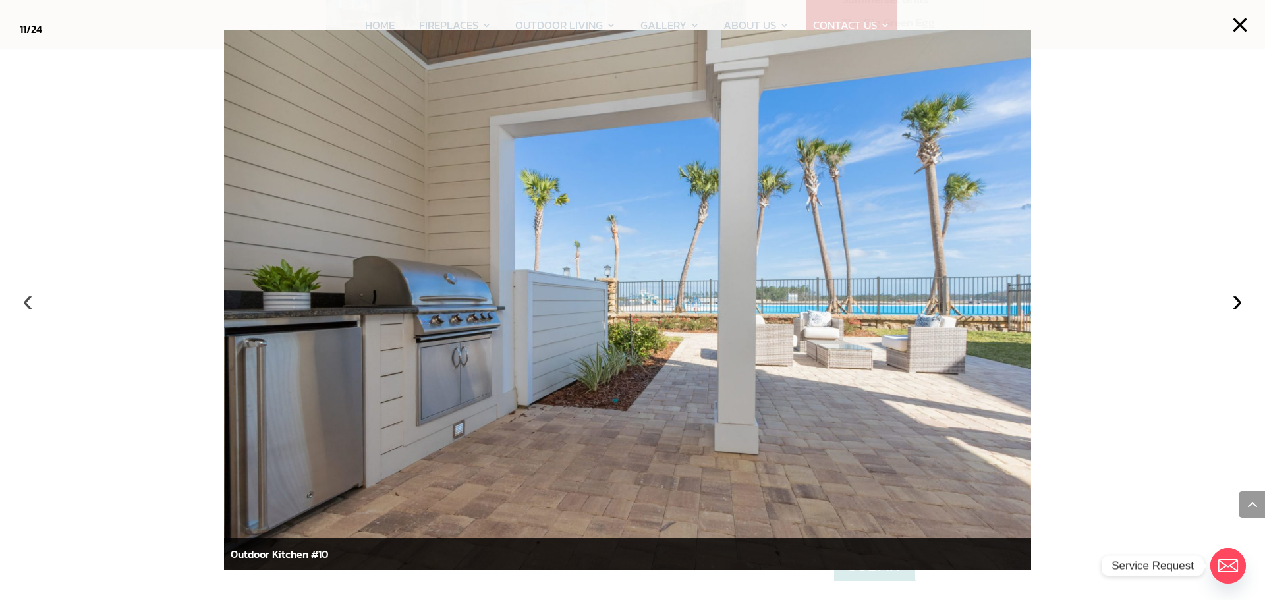
click at [30, 303] on button "‹" at bounding box center [27, 300] width 29 height 29
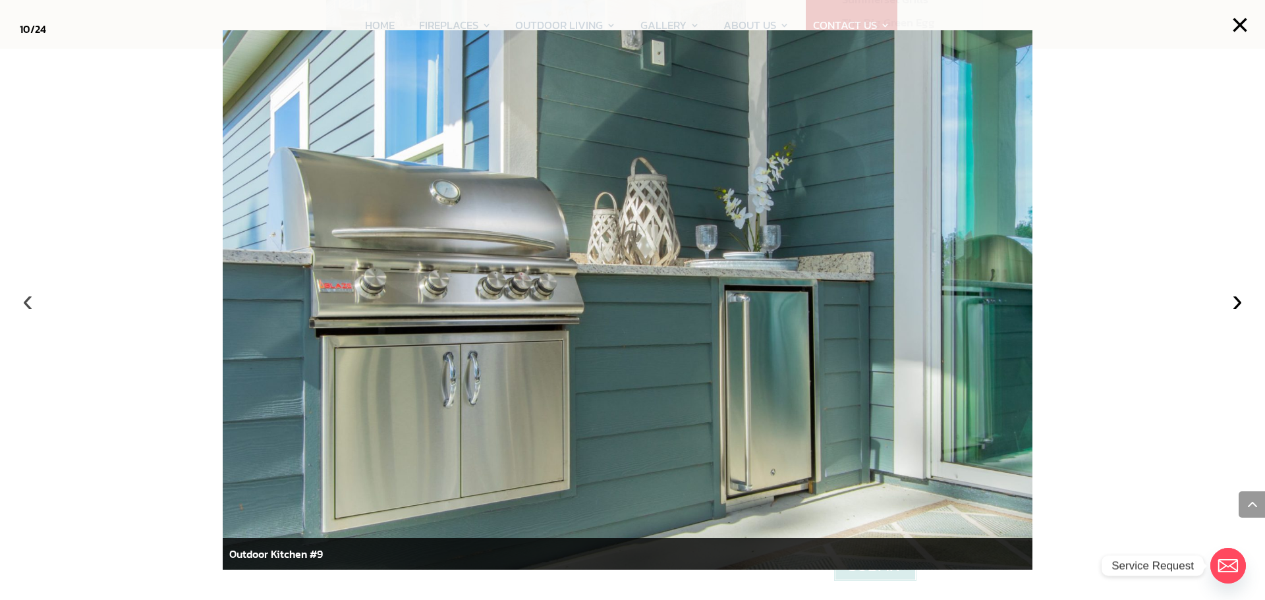
click at [30, 303] on button "‹" at bounding box center [27, 300] width 29 height 29
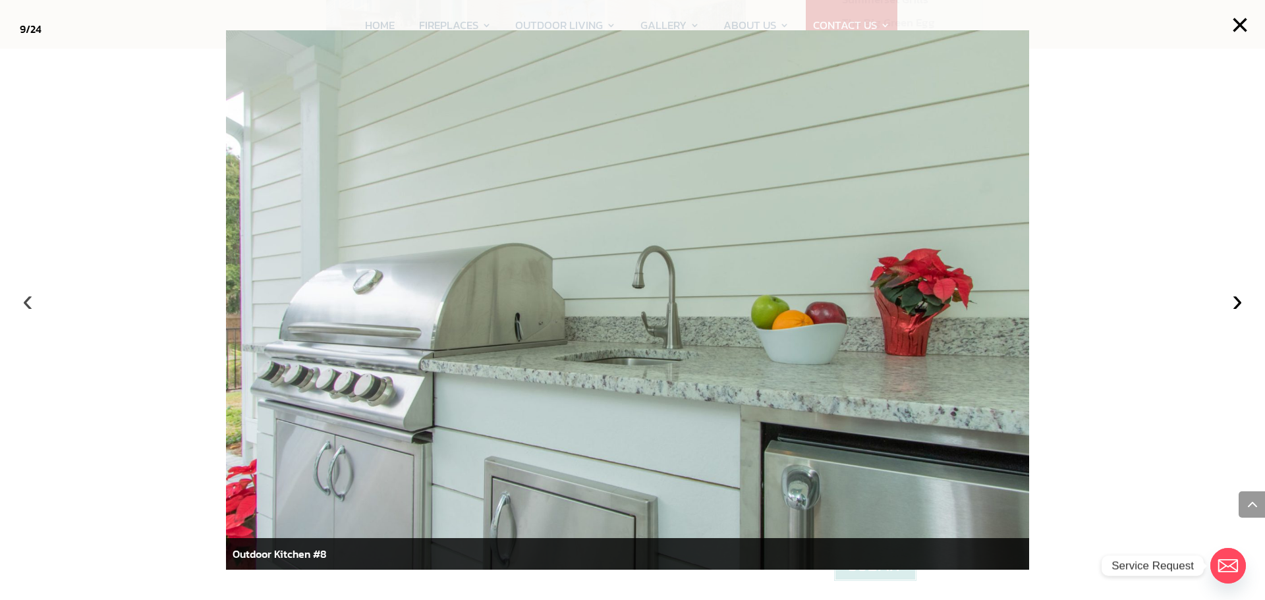
click at [30, 303] on button "‹" at bounding box center [27, 300] width 29 height 29
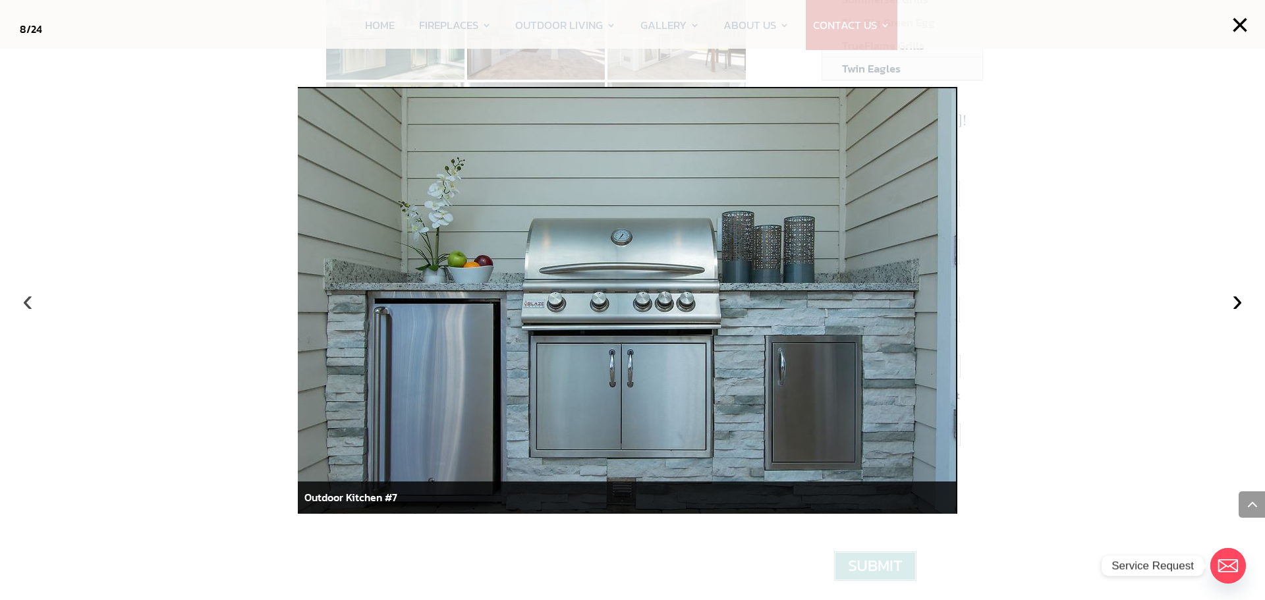
click at [30, 303] on button "‹" at bounding box center [27, 300] width 29 height 29
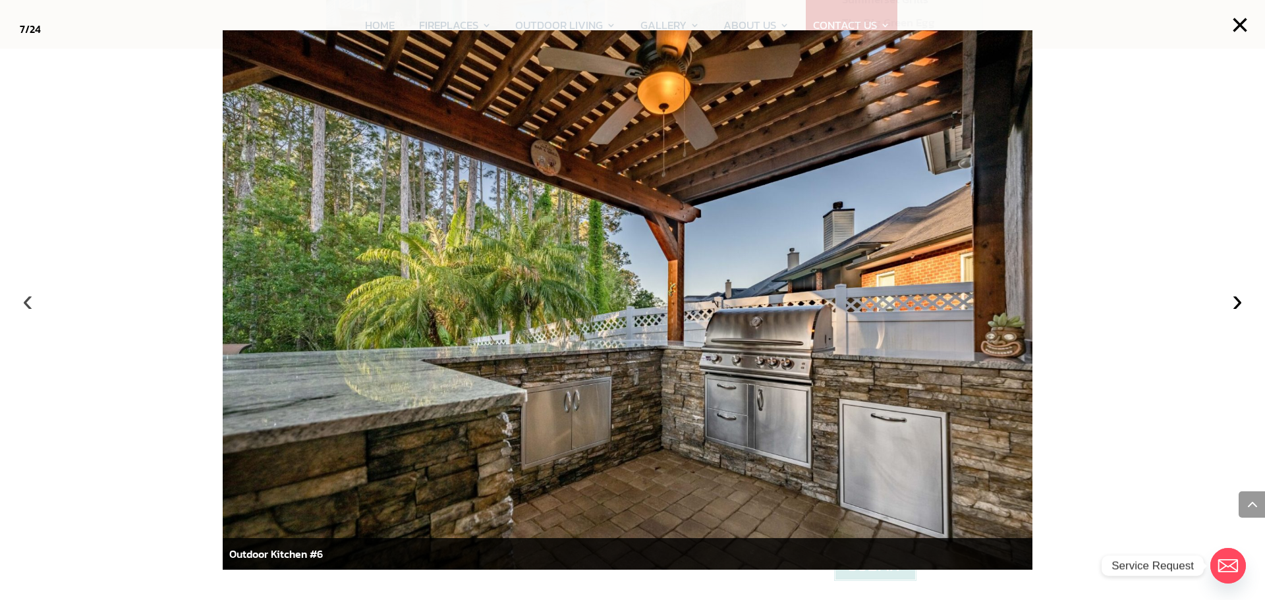
click at [30, 303] on button "‹" at bounding box center [27, 300] width 29 height 29
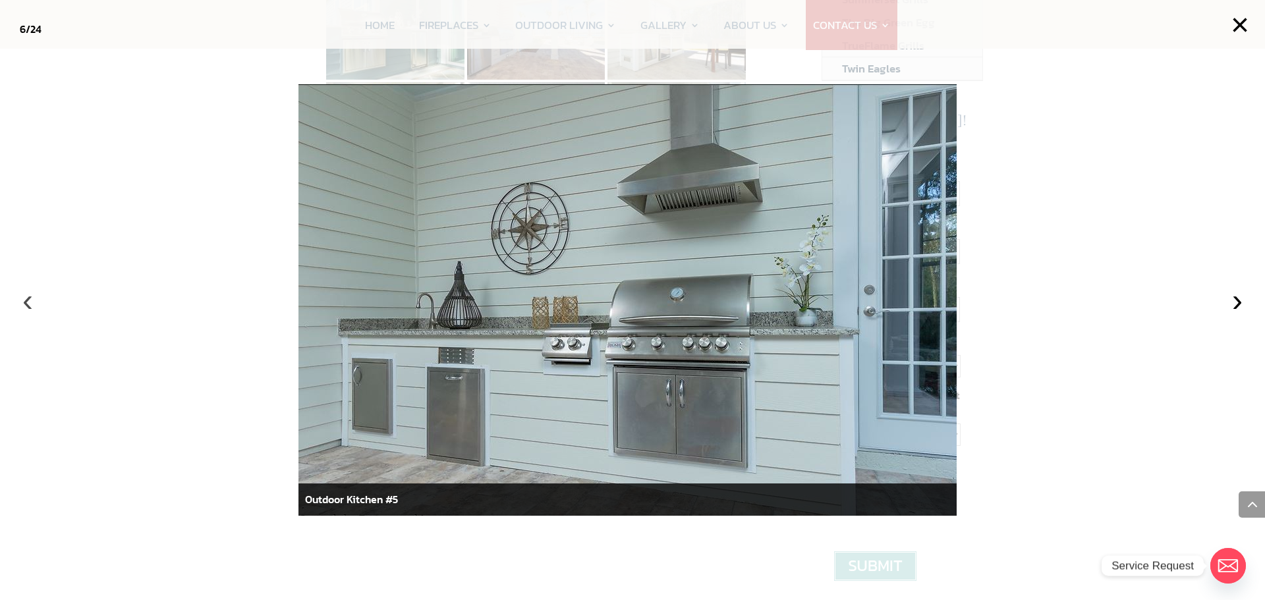
click at [30, 303] on button "‹" at bounding box center [27, 300] width 29 height 29
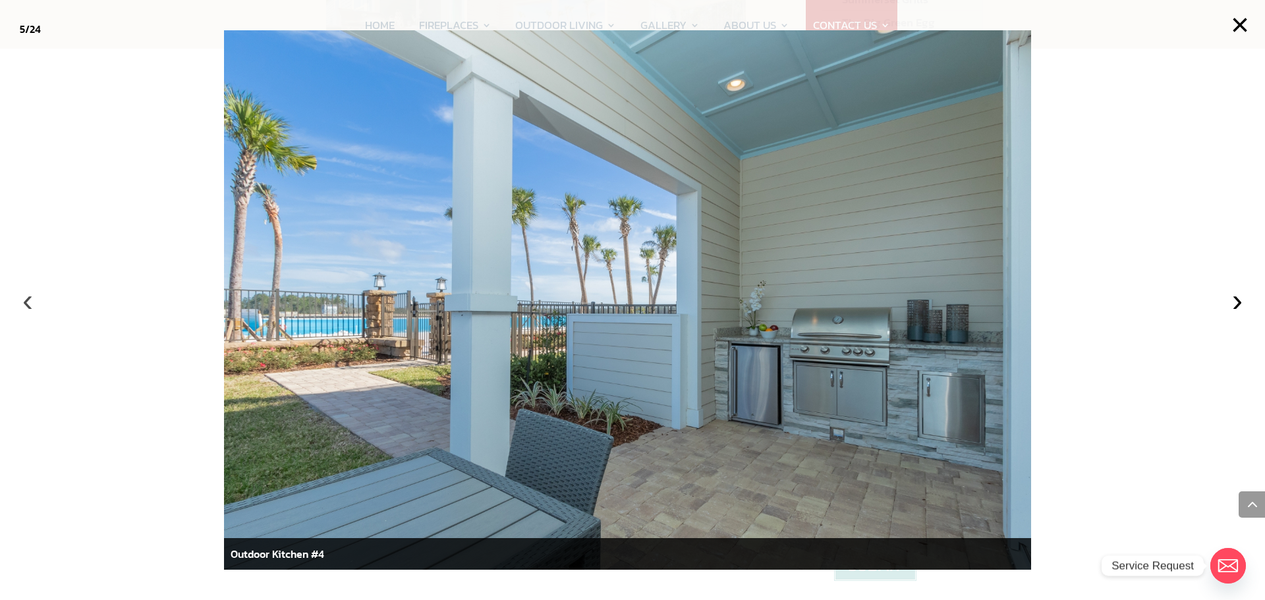
click at [30, 303] on button "‹" at bounding box center [27, 300] width 29 height 29
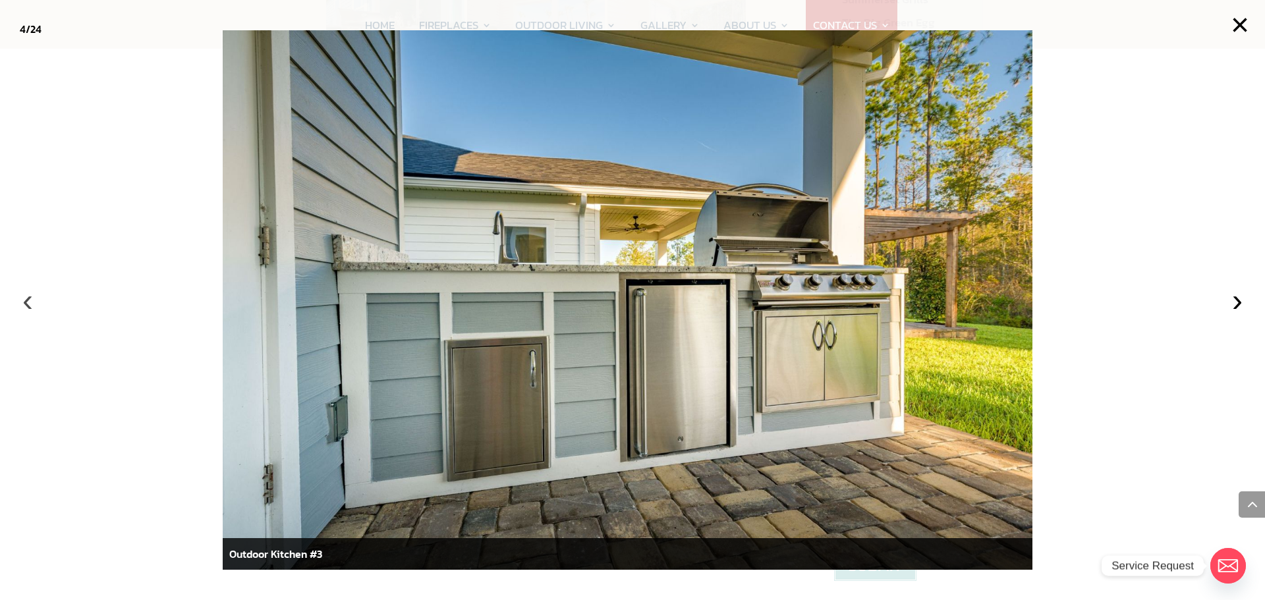
click at [30, 303] on button "‹" at bounding box center [27, 300] width 29 height 29
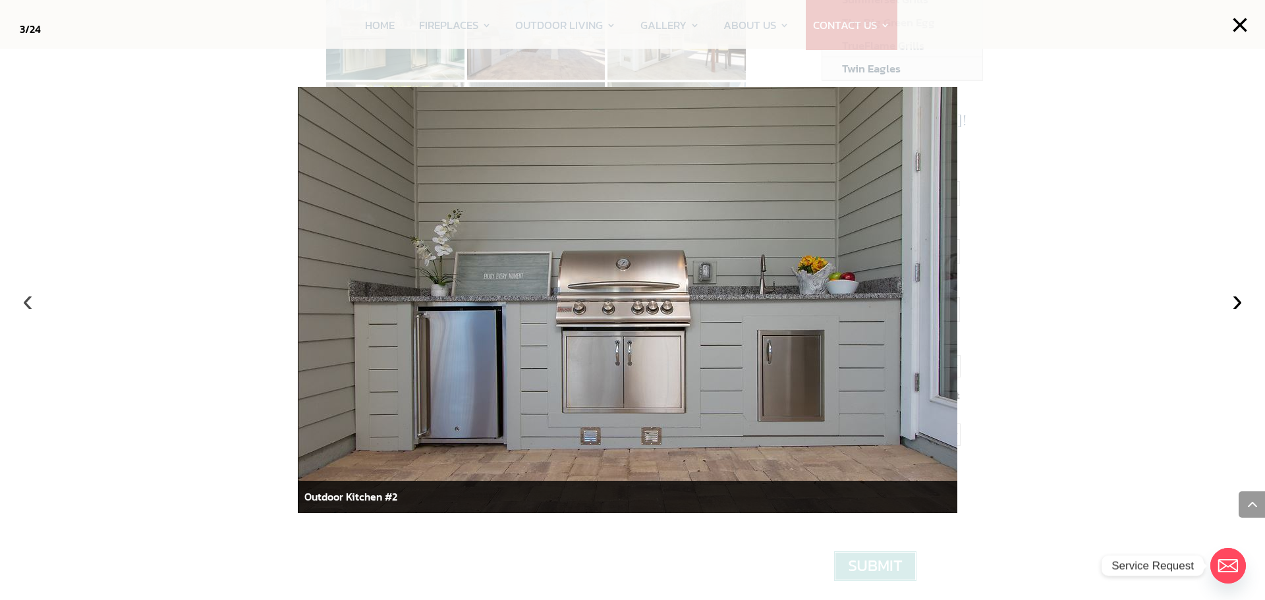
click at [30, 303] on button "‹" at bounding box center [27, 300] width 29 height 29
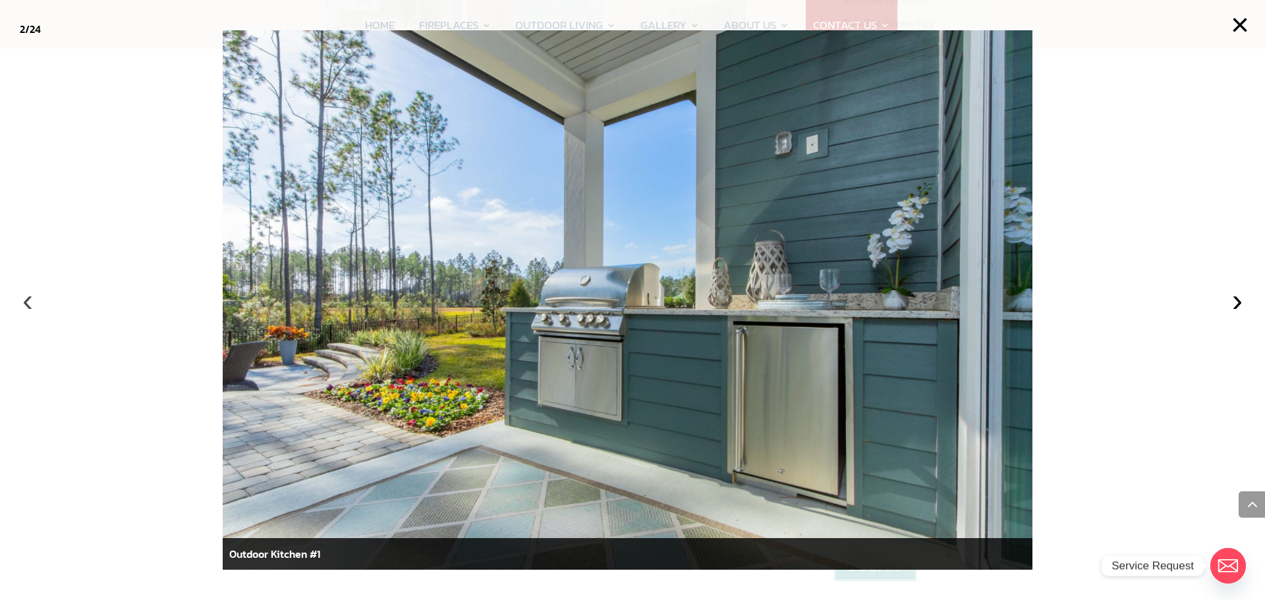
click at [30, 303] on button "‹" at bounding box center [27, 300] width 29 height 29
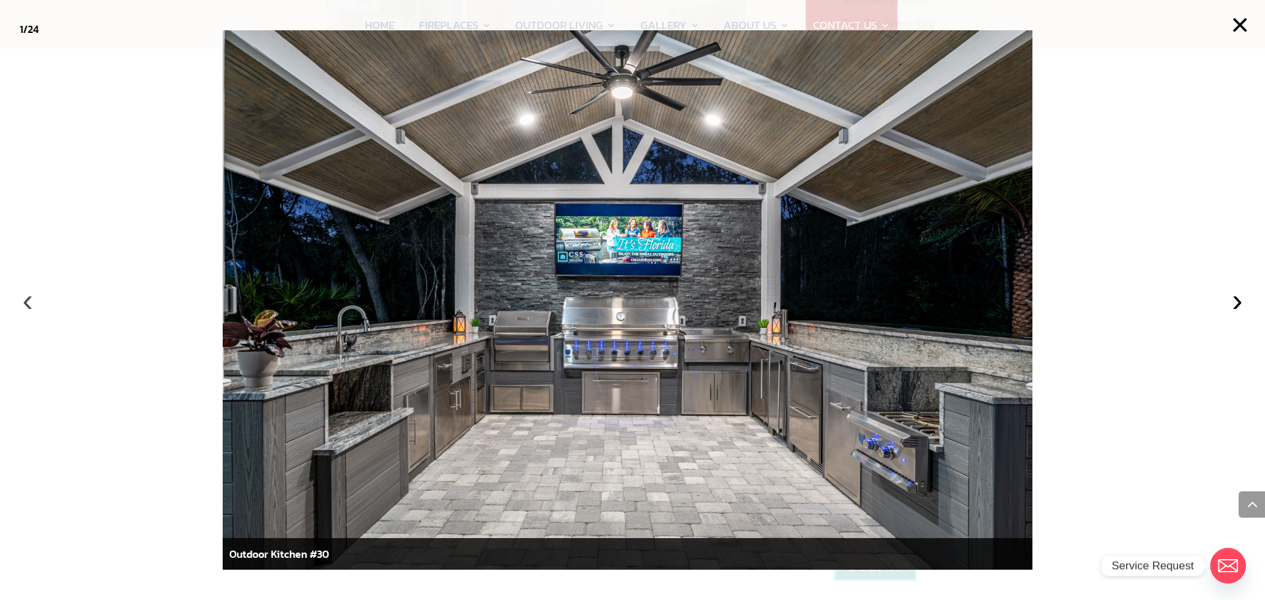
click at [30, 303] on button "‹" at bounding box center [27, 300] width 29 height 29
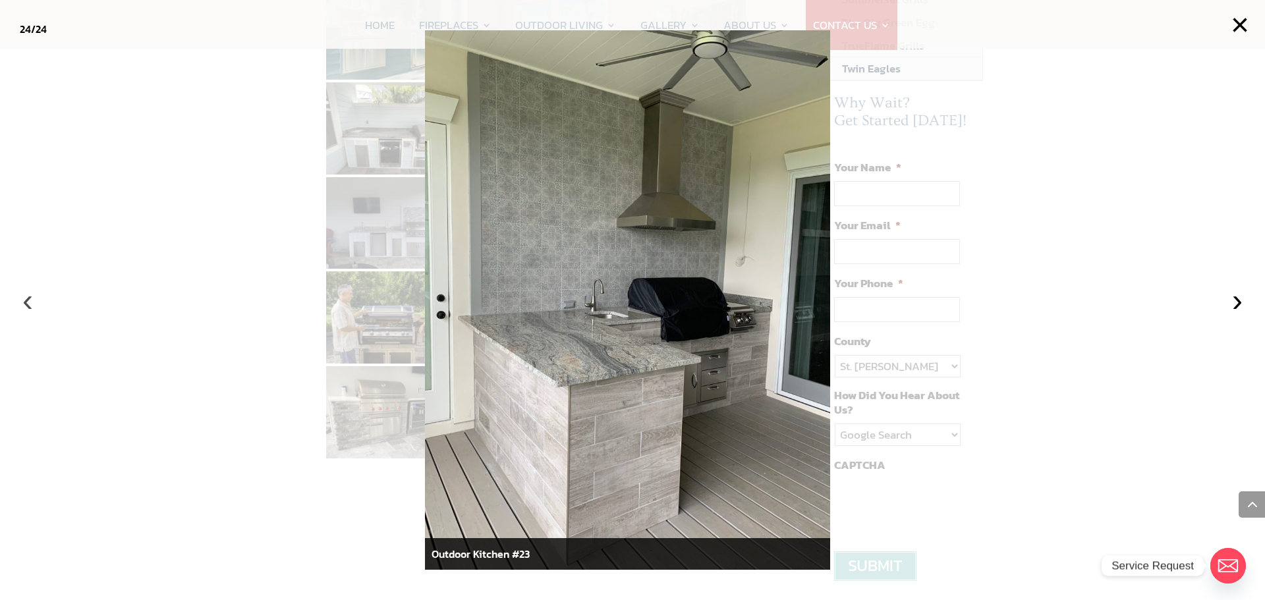
click at [30, 303] on button "‹" at bounding box center [27, 300] width 29 height 29
